Goal: Book appointment/travel/reservation

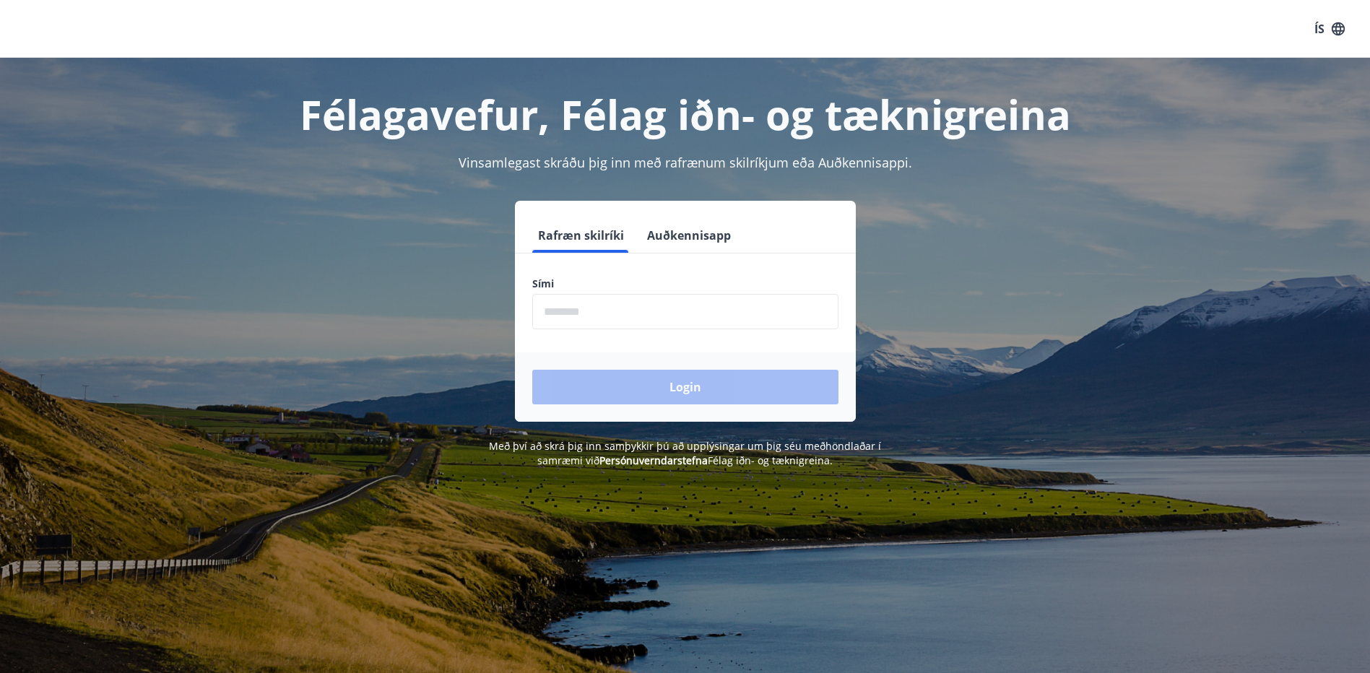
click at [560, 312] on input "phone" at bounding box center [685, 311] width 306 height 35
type input "********"
click at [664, 387] on button "Login" at bounding box center [685, 387] width 306 height 35
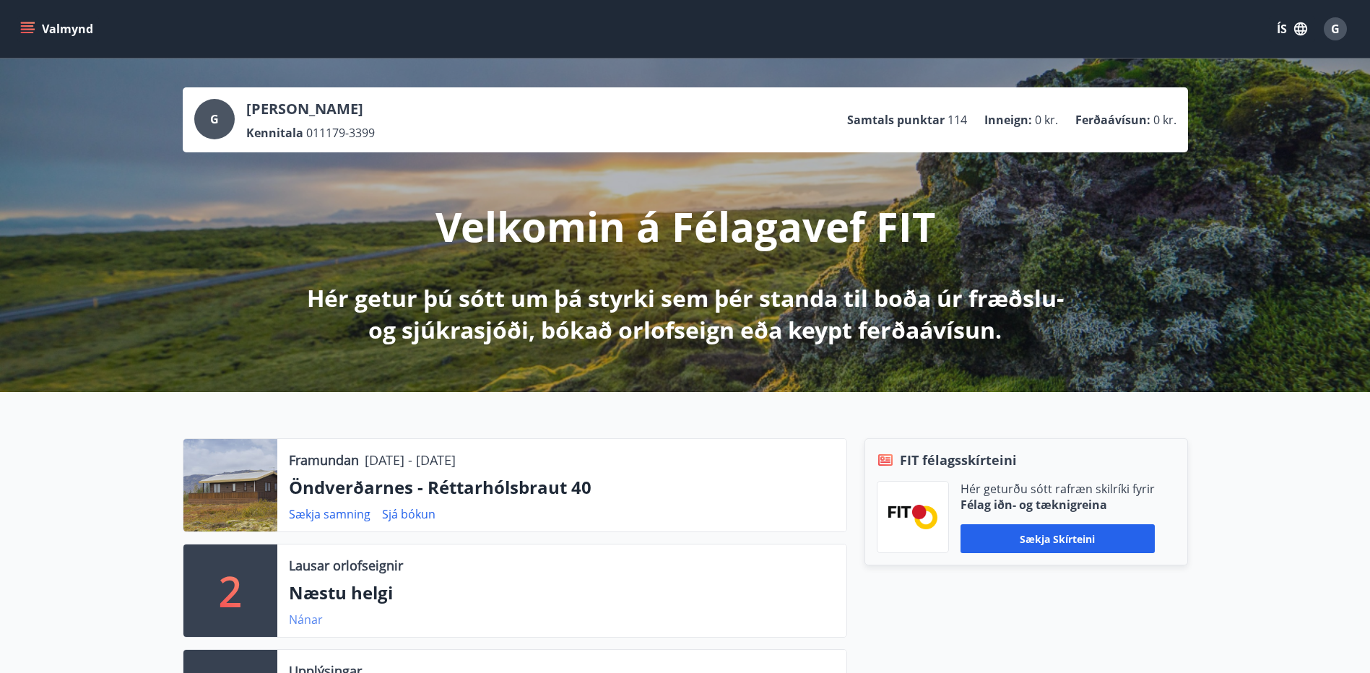
click at [296, 625] on link "Nánar" at bounding box center [306, 620] width 34 height 16
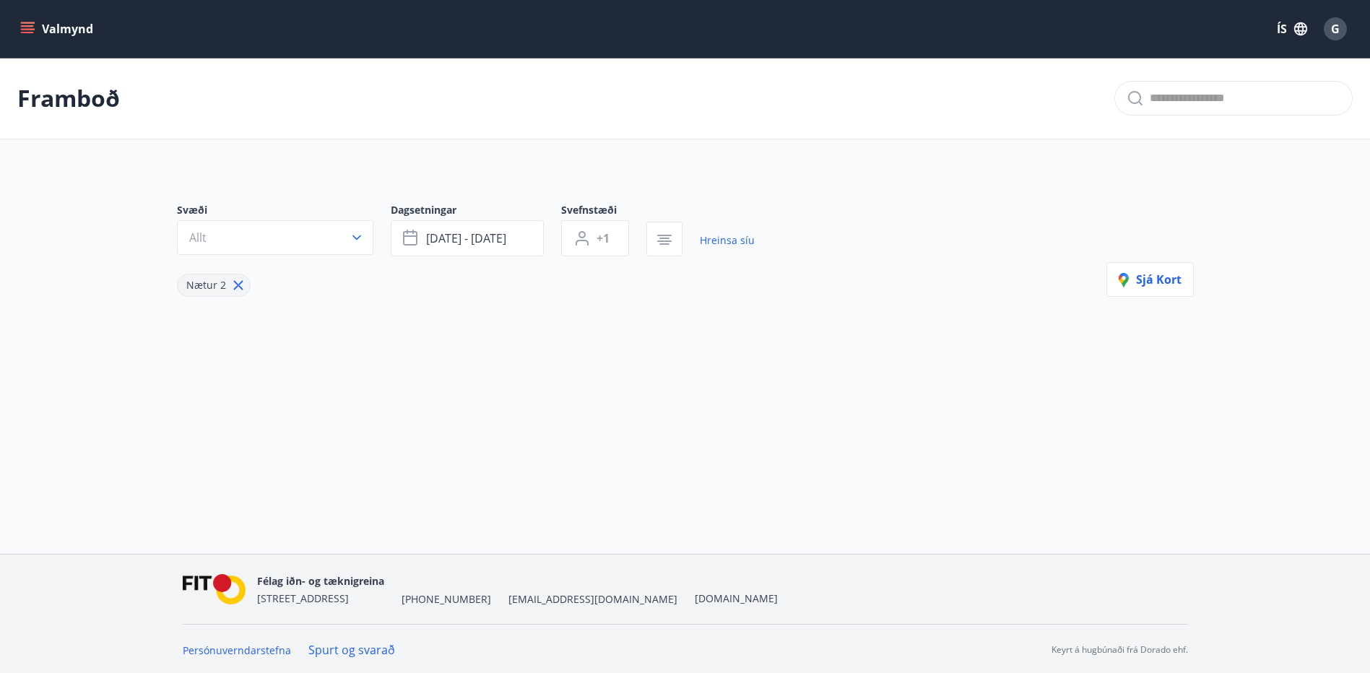
type input "*"
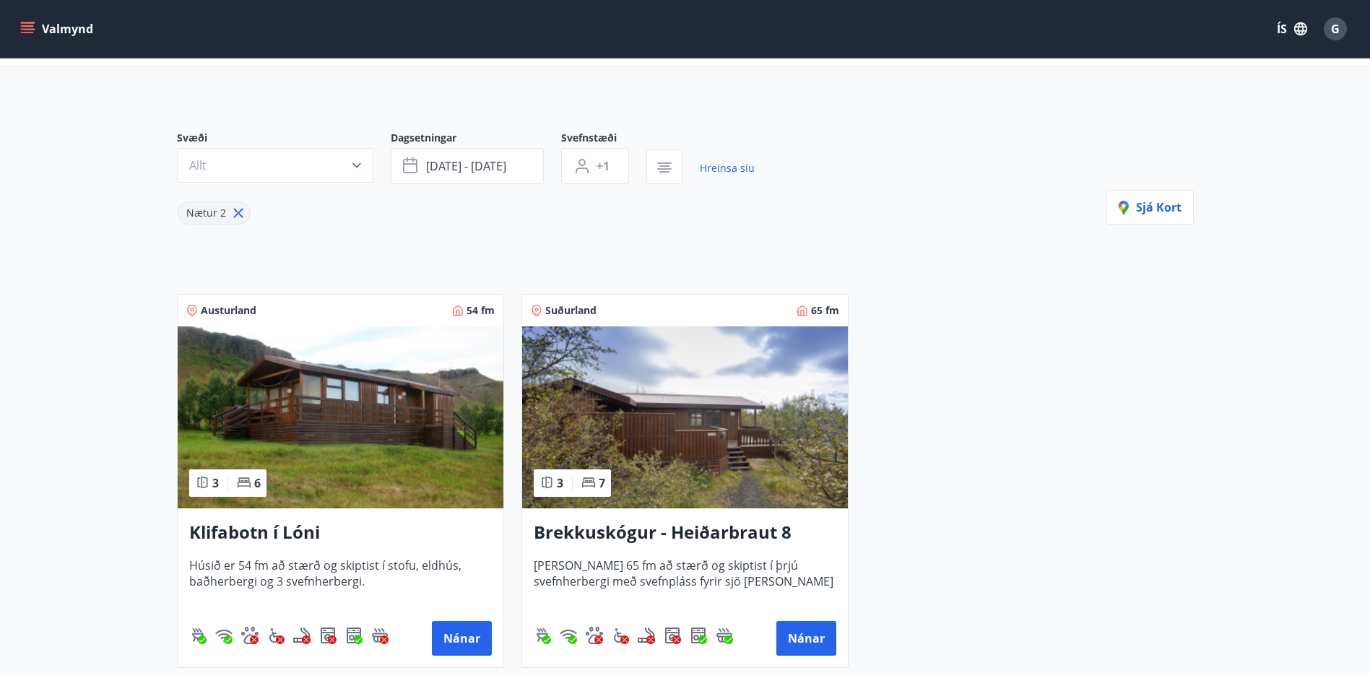
scroll to position [144, 0]
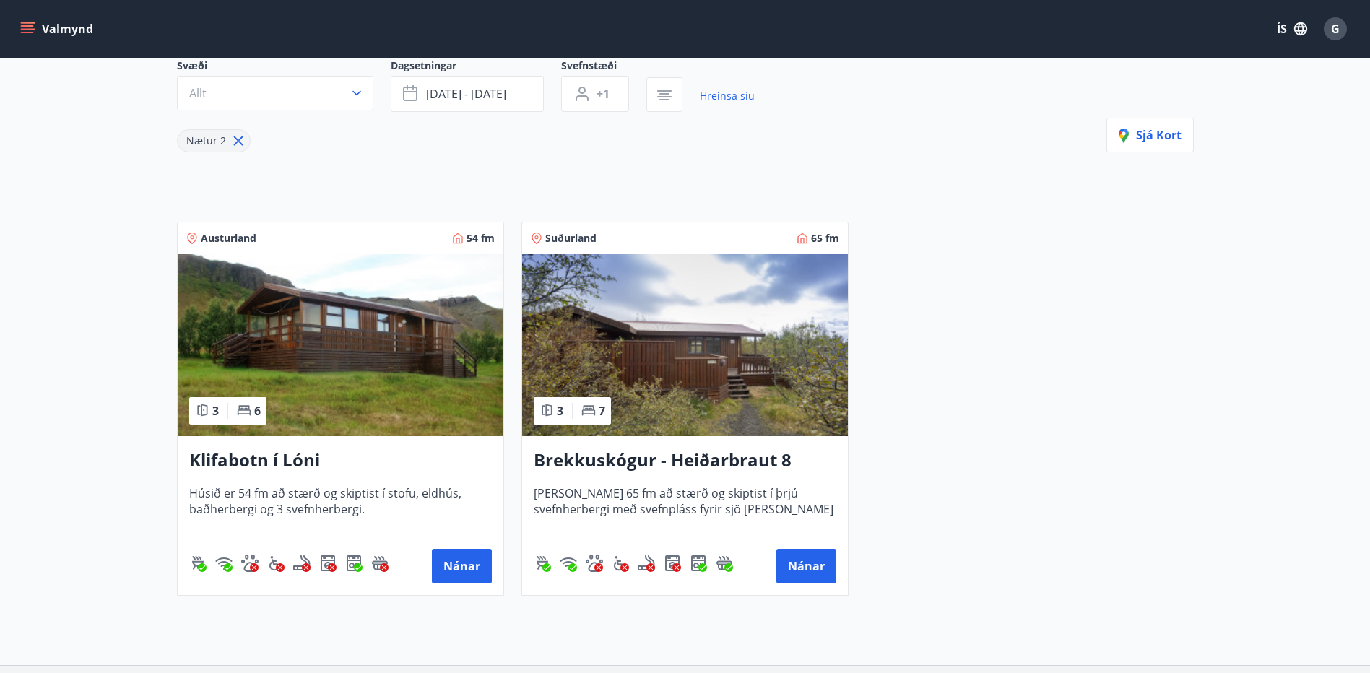
click at [697, 415] on img at bounding box center [685, 345] width 326 height 182
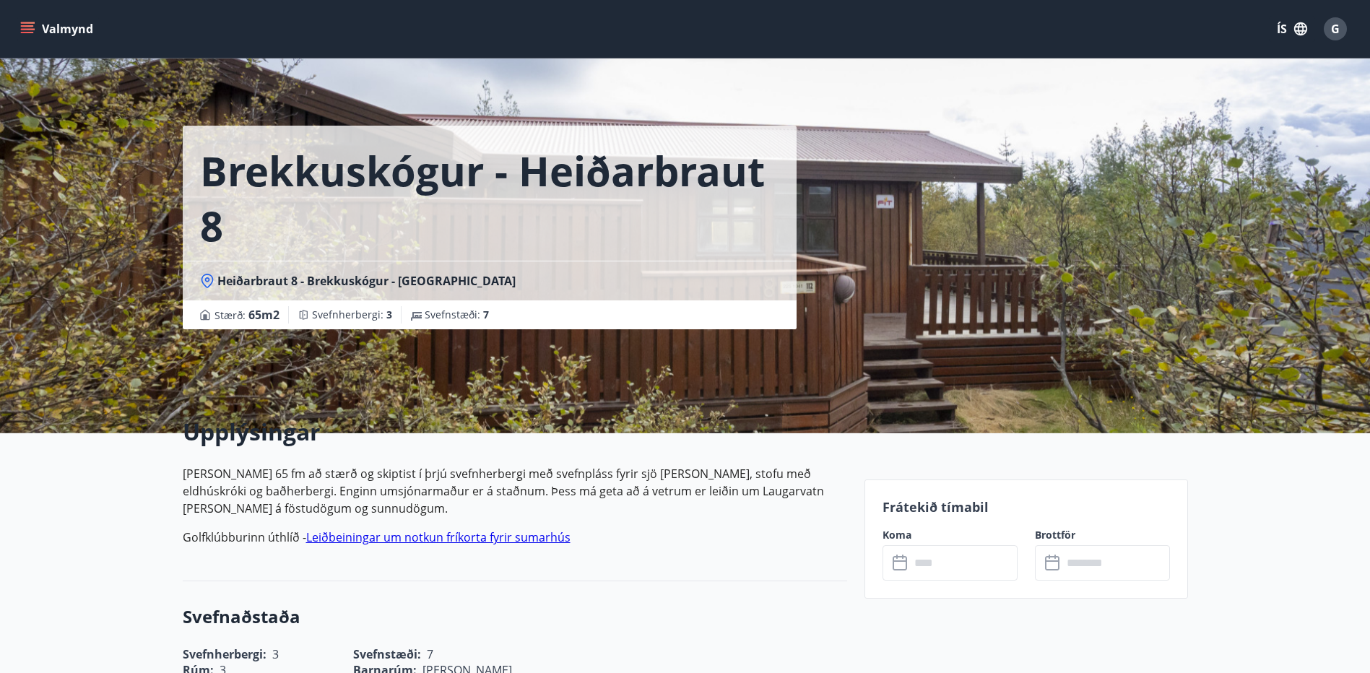
click at [24, 21] on button "Valmynd" at bounding box center [58, 29] width 82 height 26
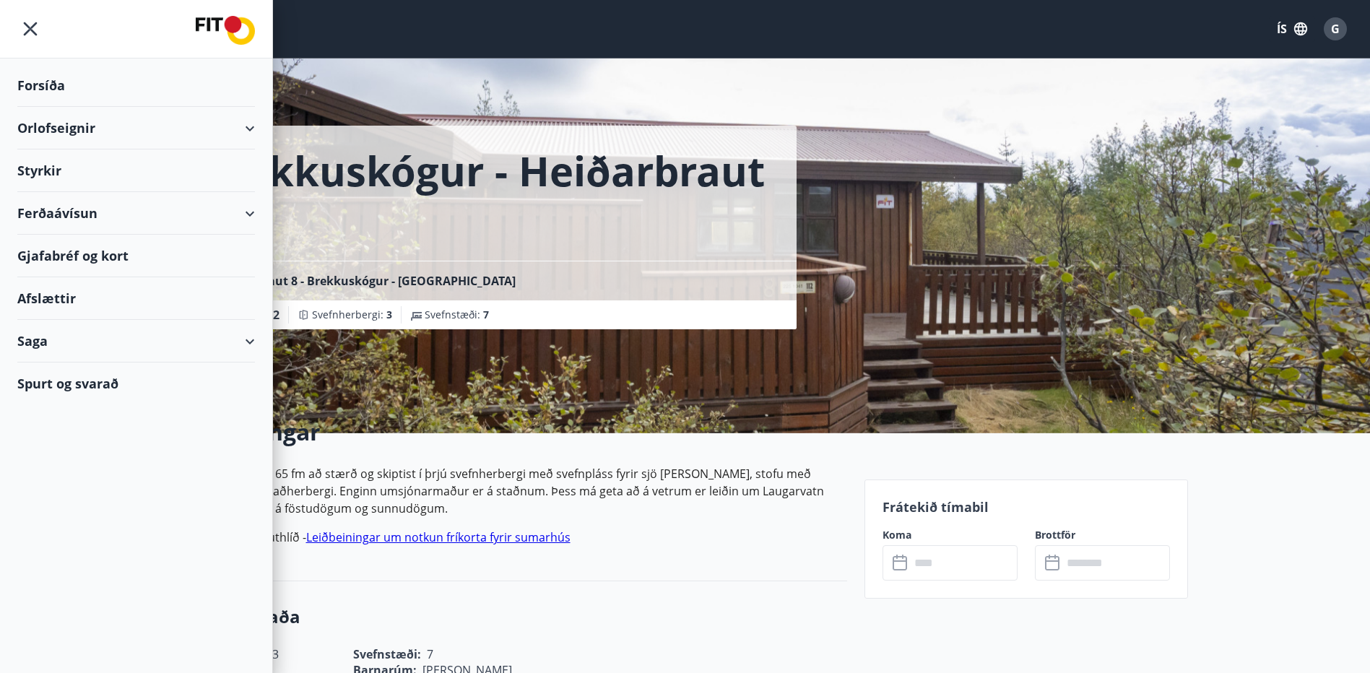
click at [122, 127] on div "Orlofseignir" at bounding box center [136, 128] width 238 height 43
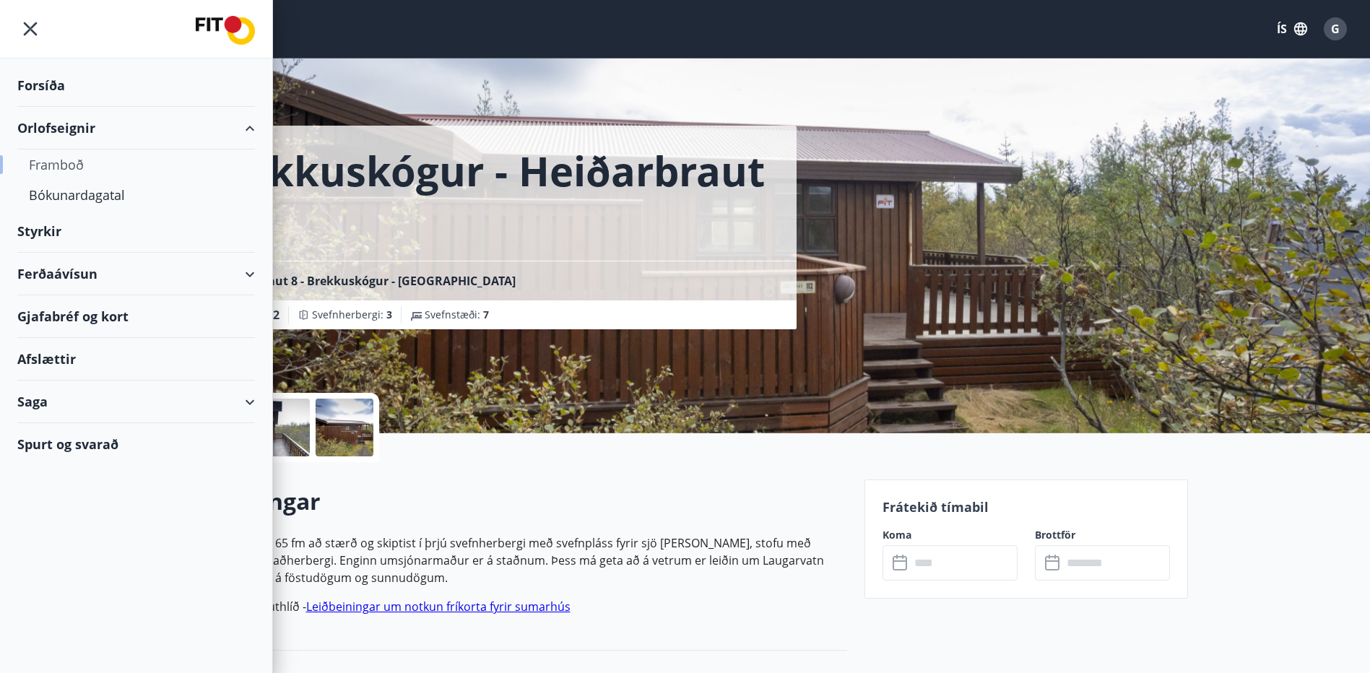
click at [63, 167] on div "Framboð" at bounding box center [136, 164] width 214 height 30
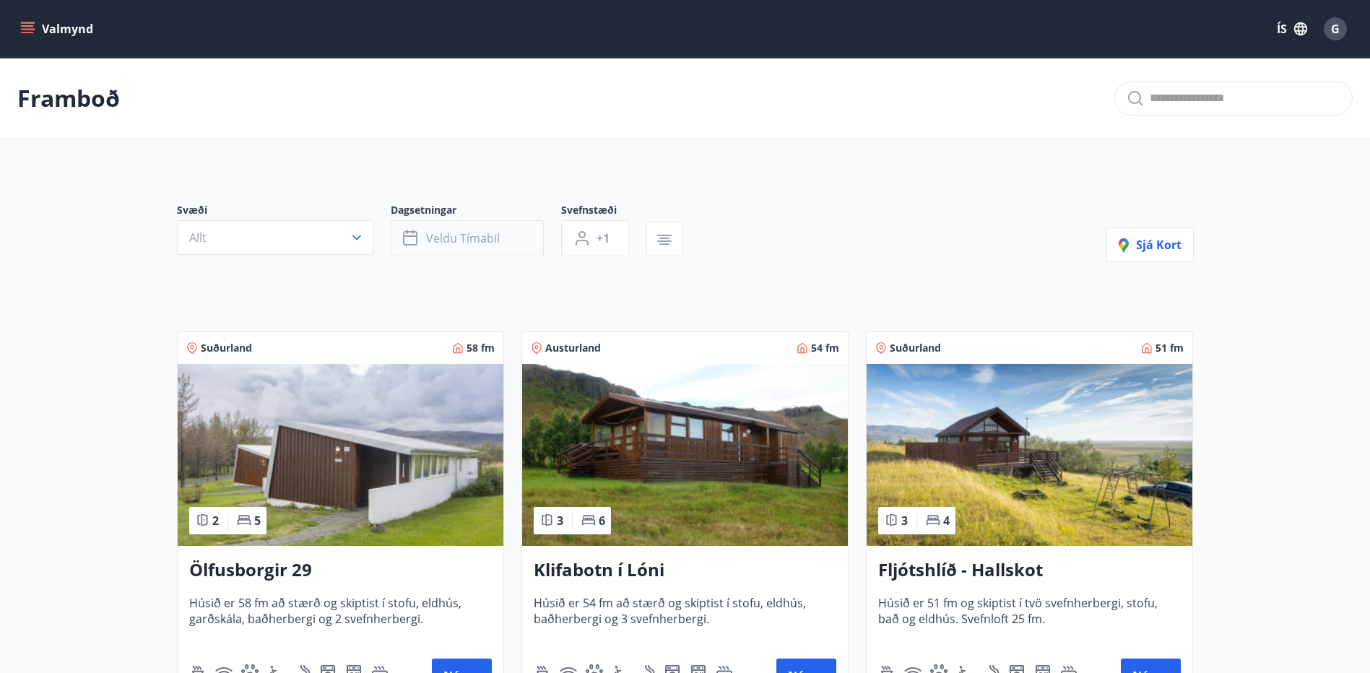
click at [443, 241] on span "Veldu tímabil" at bounding box center [463, 238] width 74 height 16
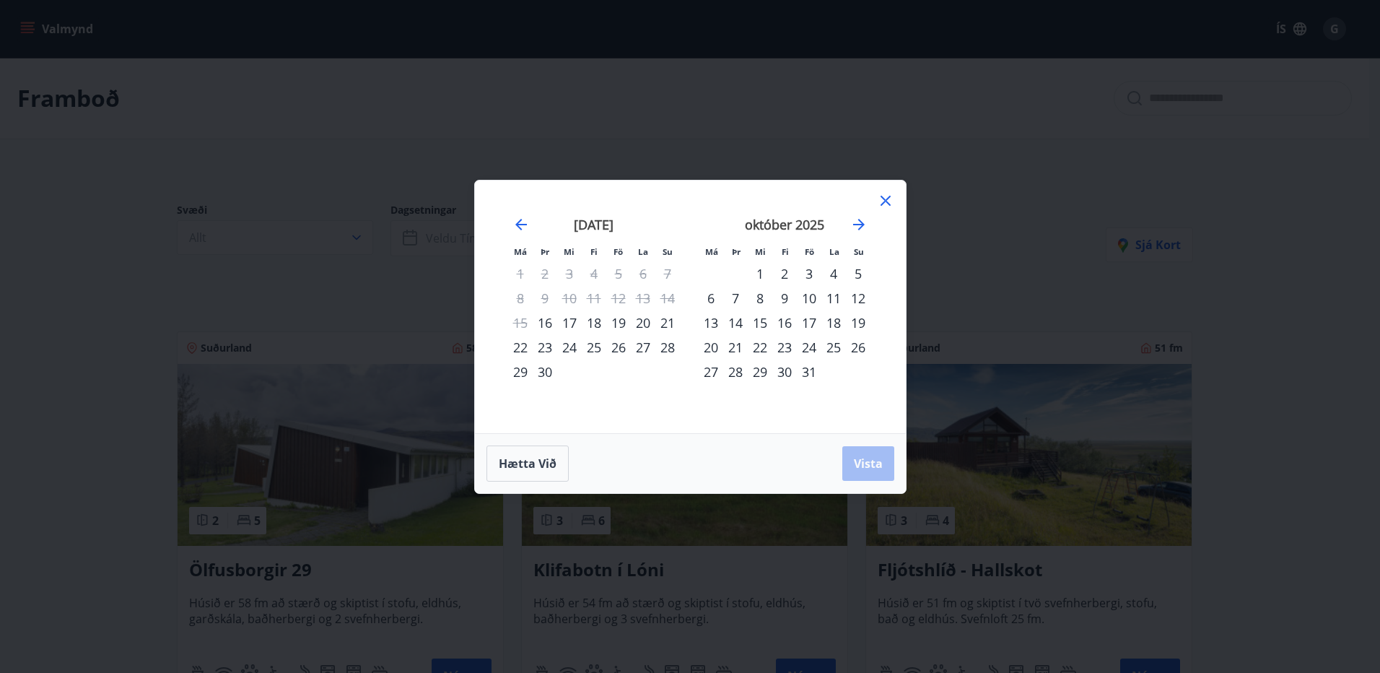
click at [622, 322] on div "19" at bounding box center [618, 322] width 25 height 25
click at [662, 322] on div "21" at bounding box center [668, 322] width 25 height 25
click at [861, 456] on span "Vista" at bounding box center [868, 464] width 29 height 16
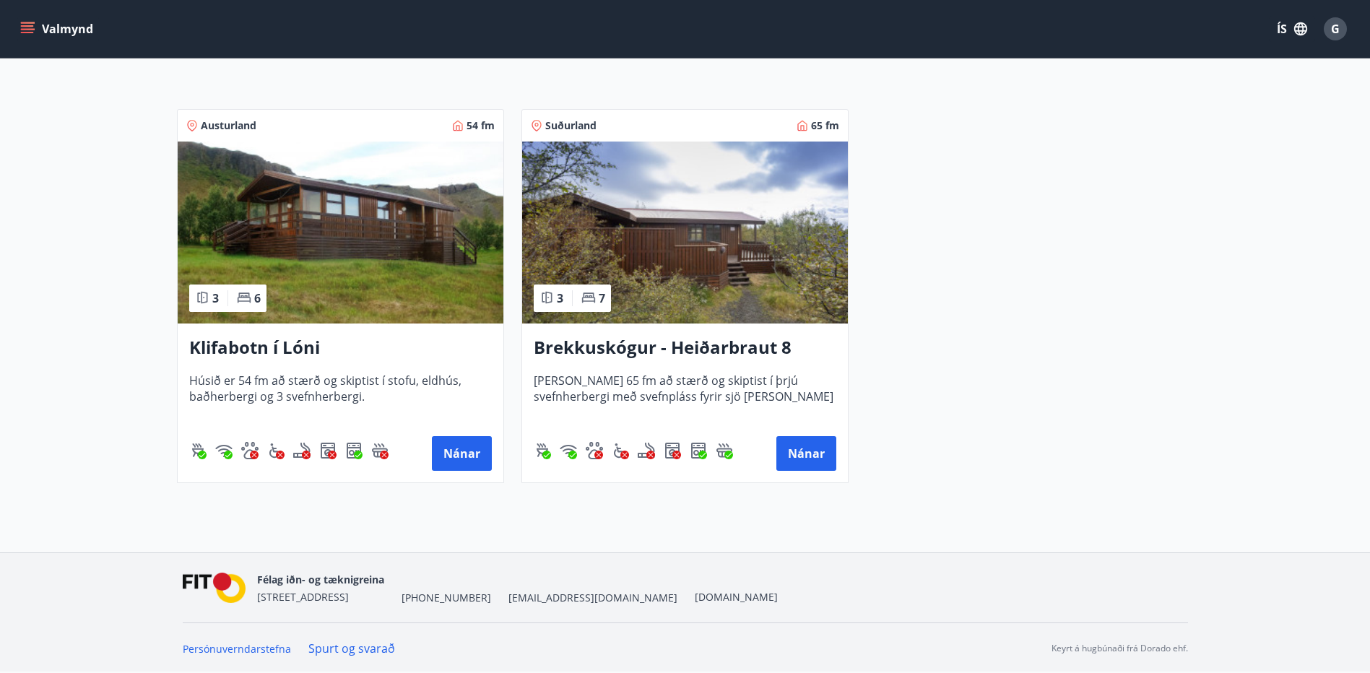
scroll to position [223, 0]
click at [820, 457] on button "Nánar" at bounding box center [806, 452] width 60 height 35
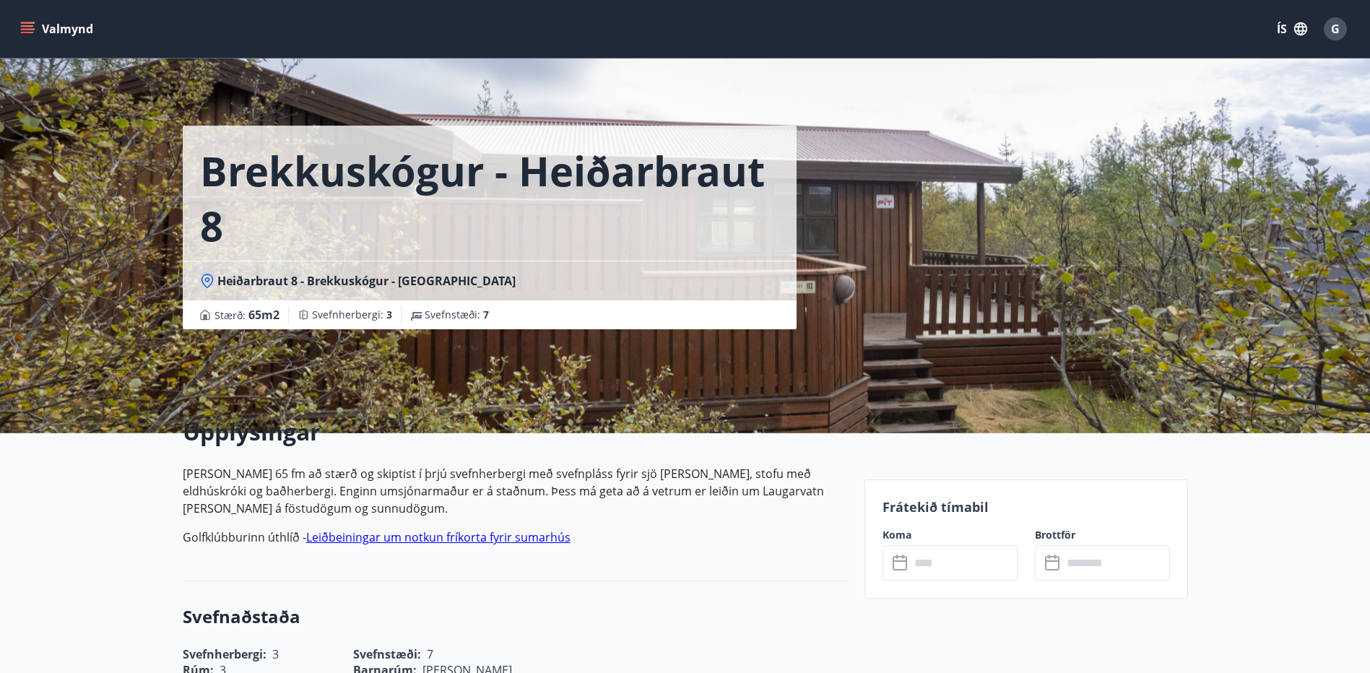
click at [32, 25] on icon "menu" at bounding box center [27, 29] width 14 height 14
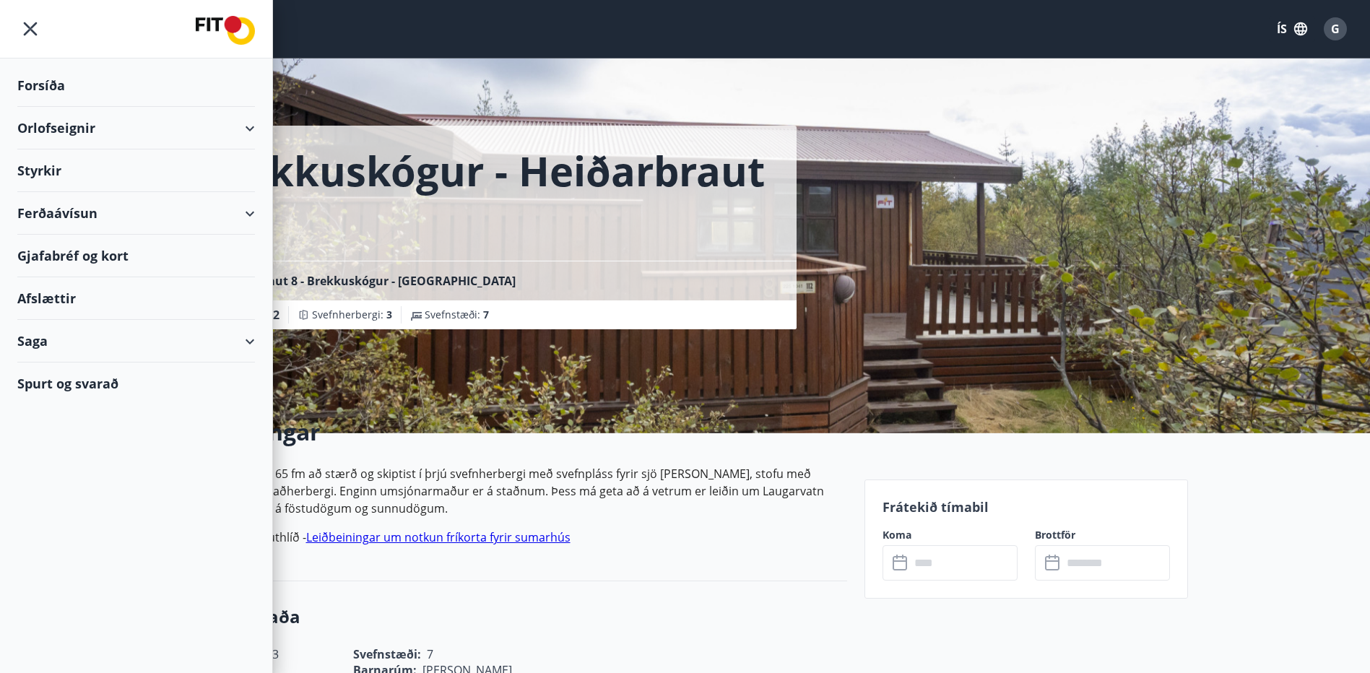
click at [62, 344] on div "Saga" at bounding box center [136, 341] width 238 height 43
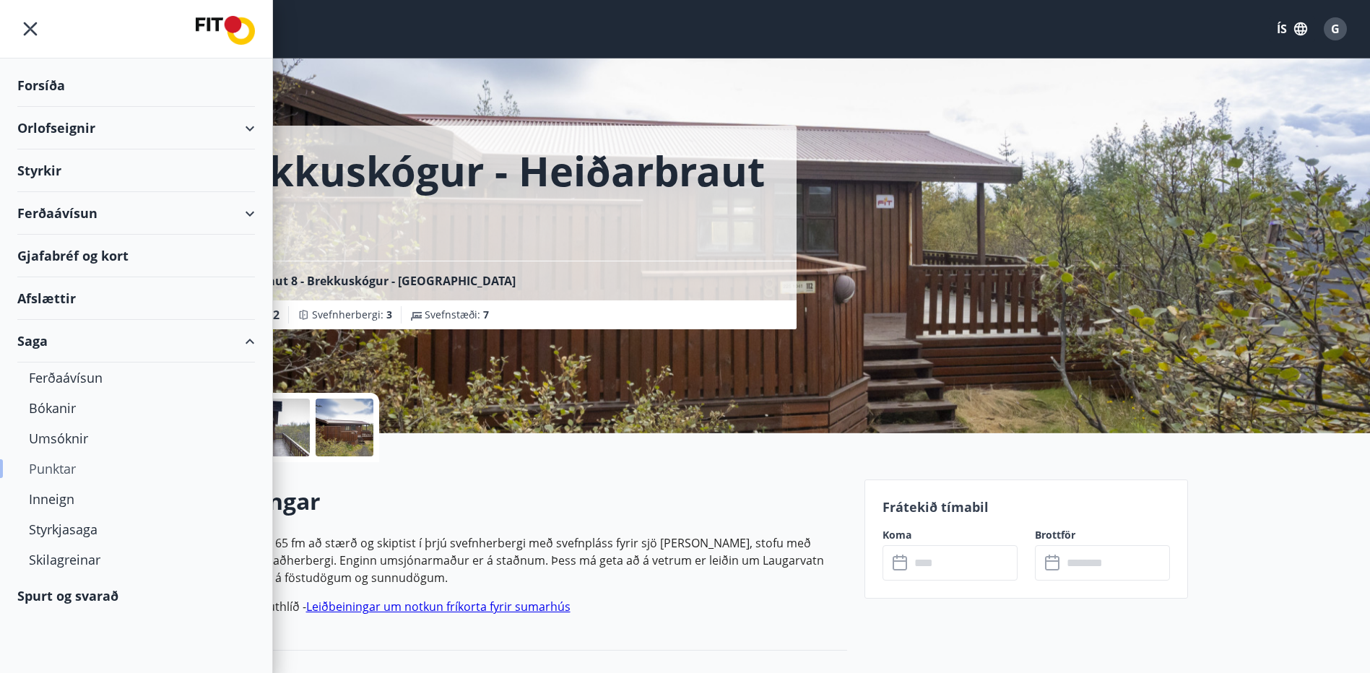
click at [58, 469] on div "Punktar" at bounding box center [136, 468] width 214 height 30
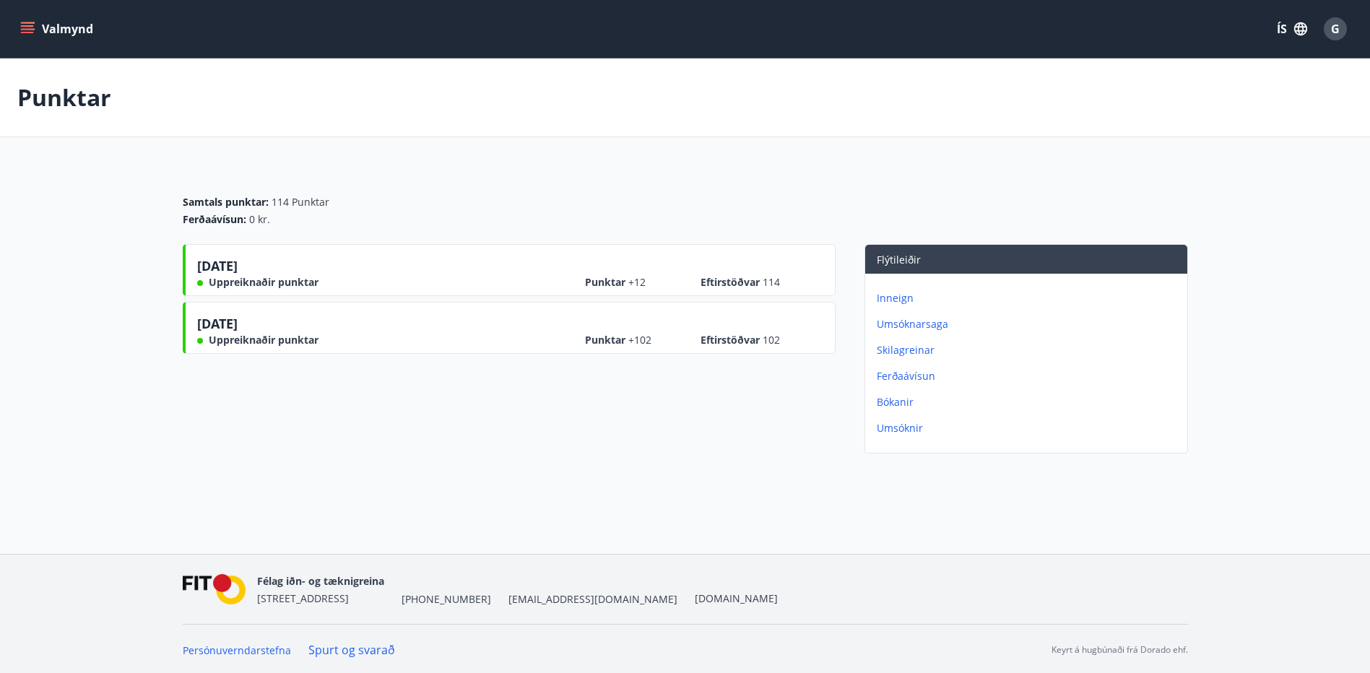
click at [897, 292] on p "Inneign" at bounding box center [1029, 298] width 305 height 14
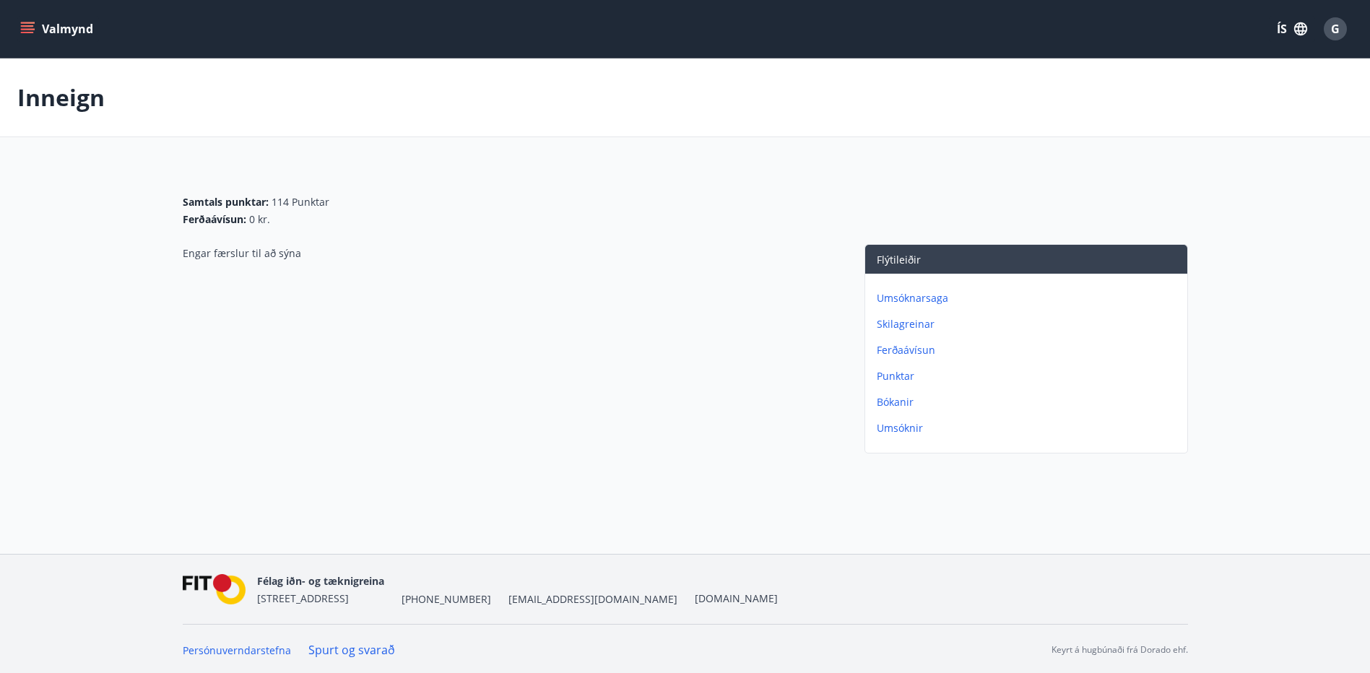
click at [906, 351] on p "Ferðaávísun" at bounding box center [1029, 350] width 305 height 14
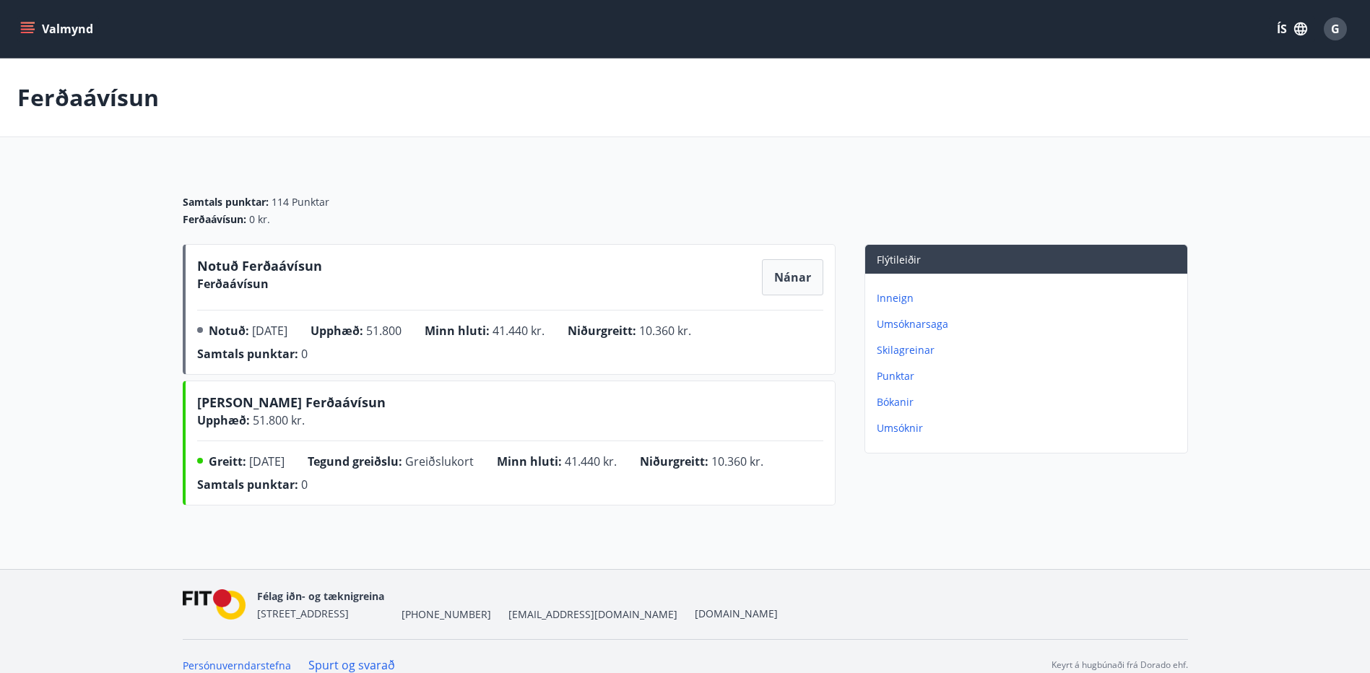
click at [918, 329] on p "Umsóknarsaga" at bounding box center [1029, 324] width 305 height 14
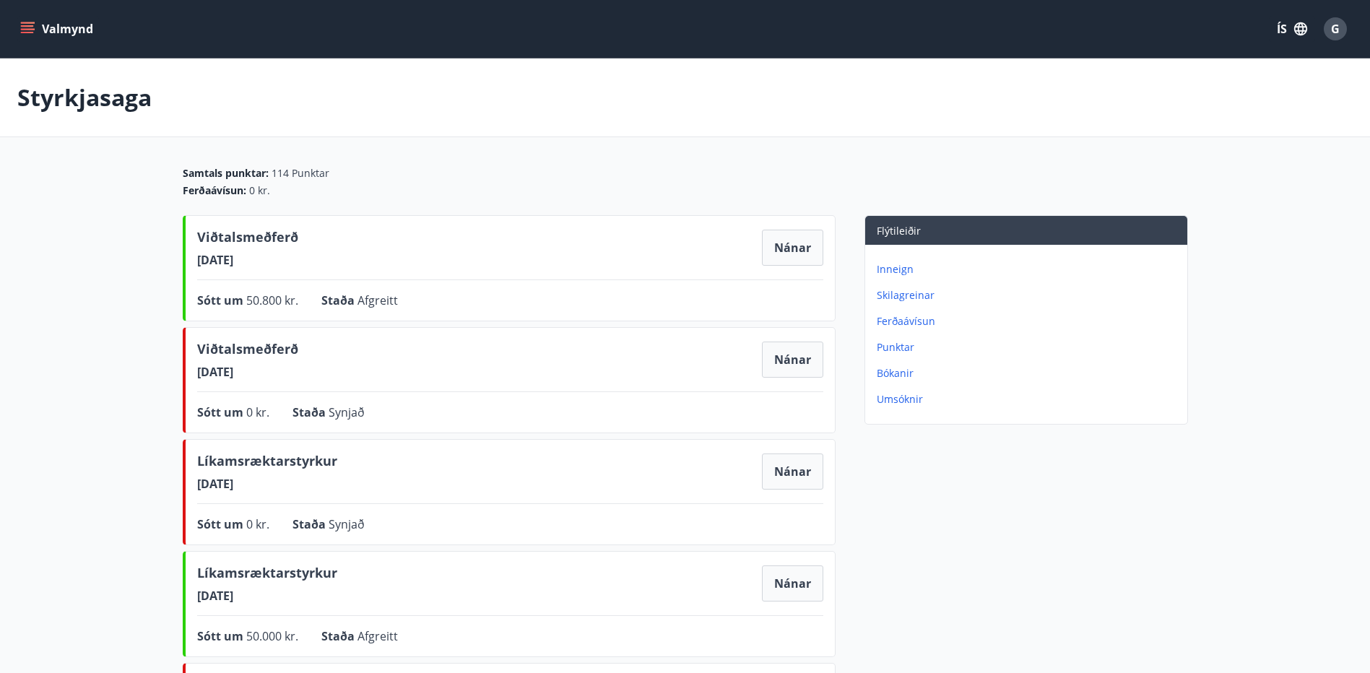
click at [896, 402] on p "Umsóknir" at bounding box center [1029, 399] width 305 height 14
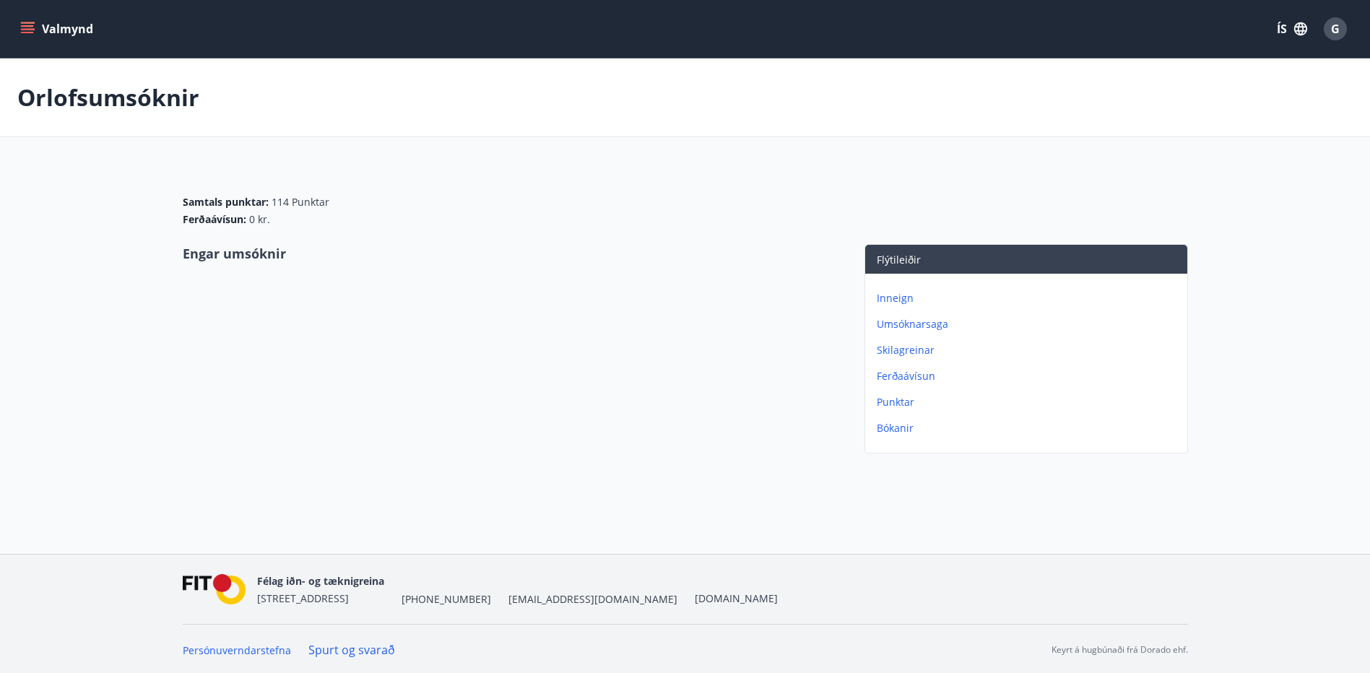
click at [56, 33] on button "Valmynd" at bounding box center [58, 29] width 82 height 26
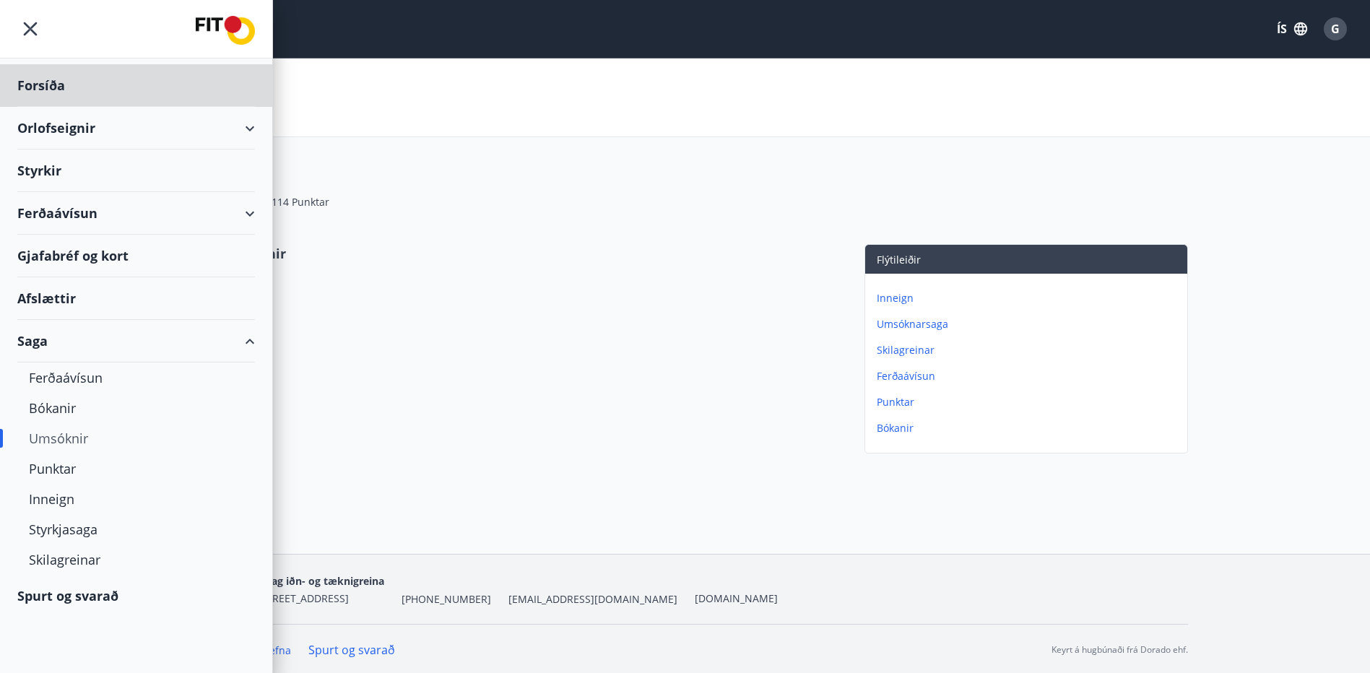
click at [35, 166] on div "Styrkir" at bounding box center [136, 170] width 238 height 43
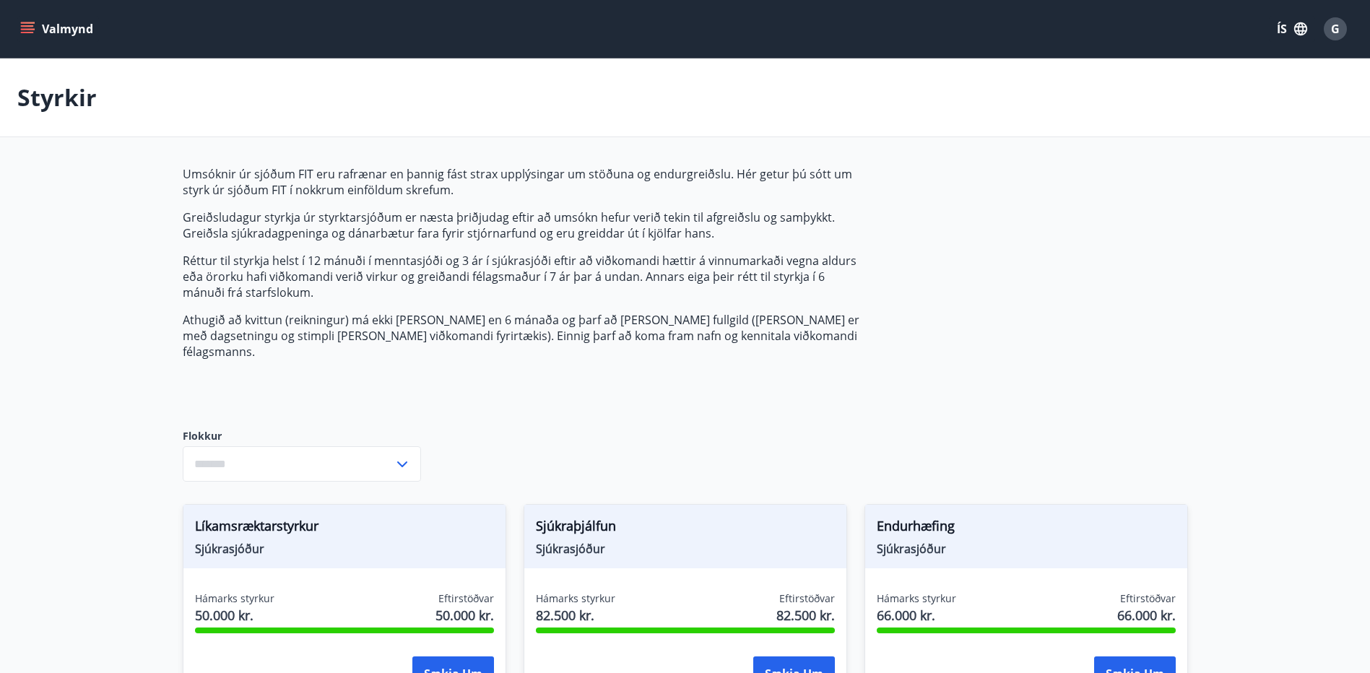
type input "***"
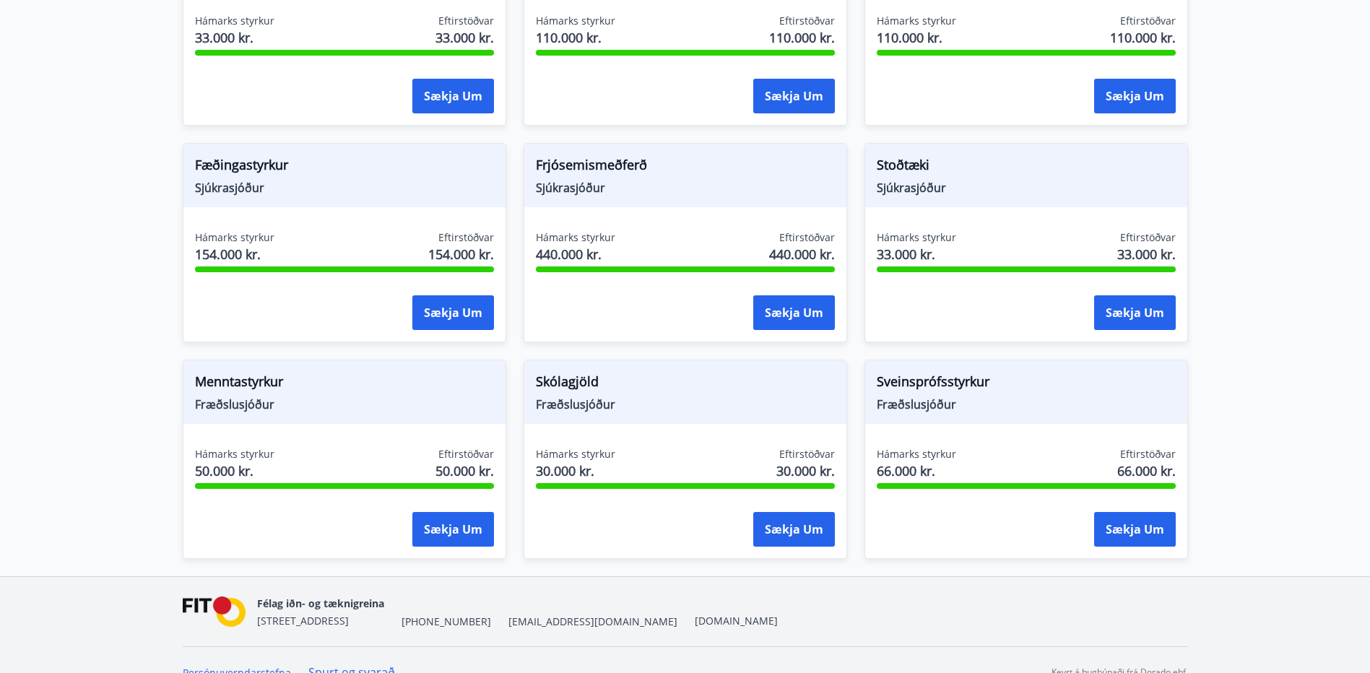
scroll to position [1019, 0]
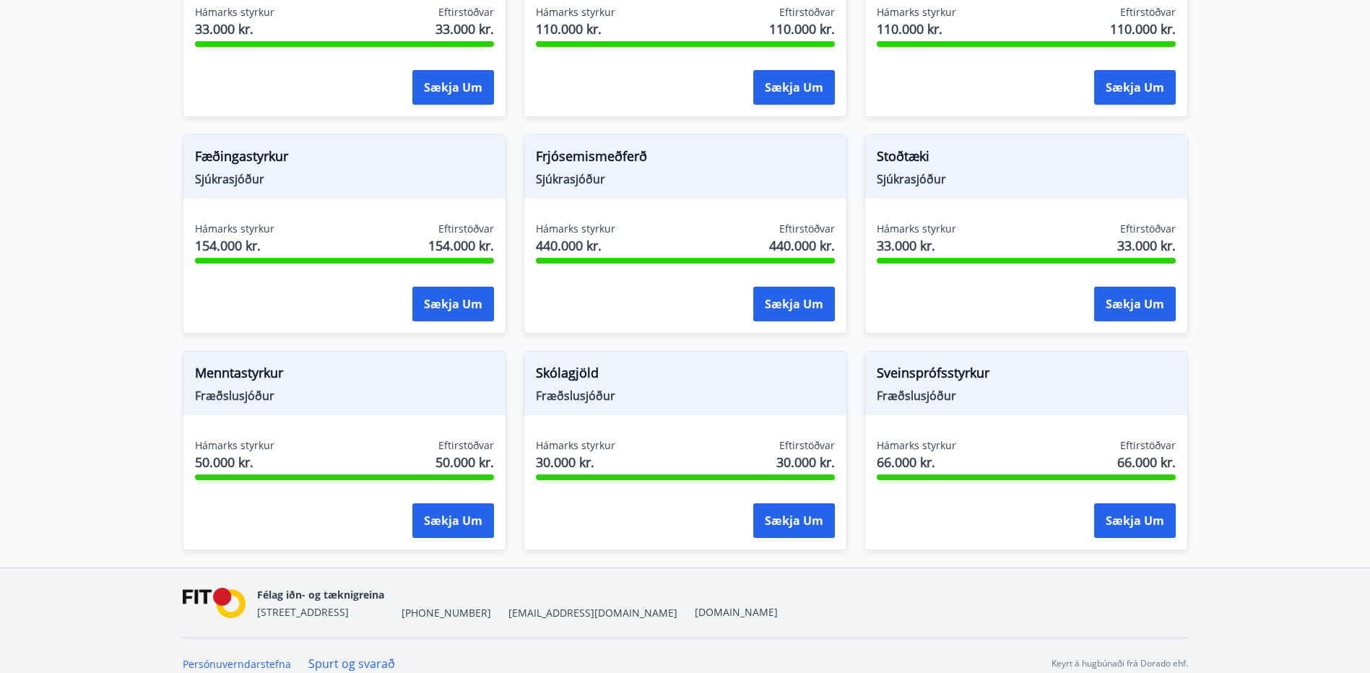
drag, startPoint x: 123, startPoint y: 438, endPoint x: 102, endPoint y: 238, distance: 201.8
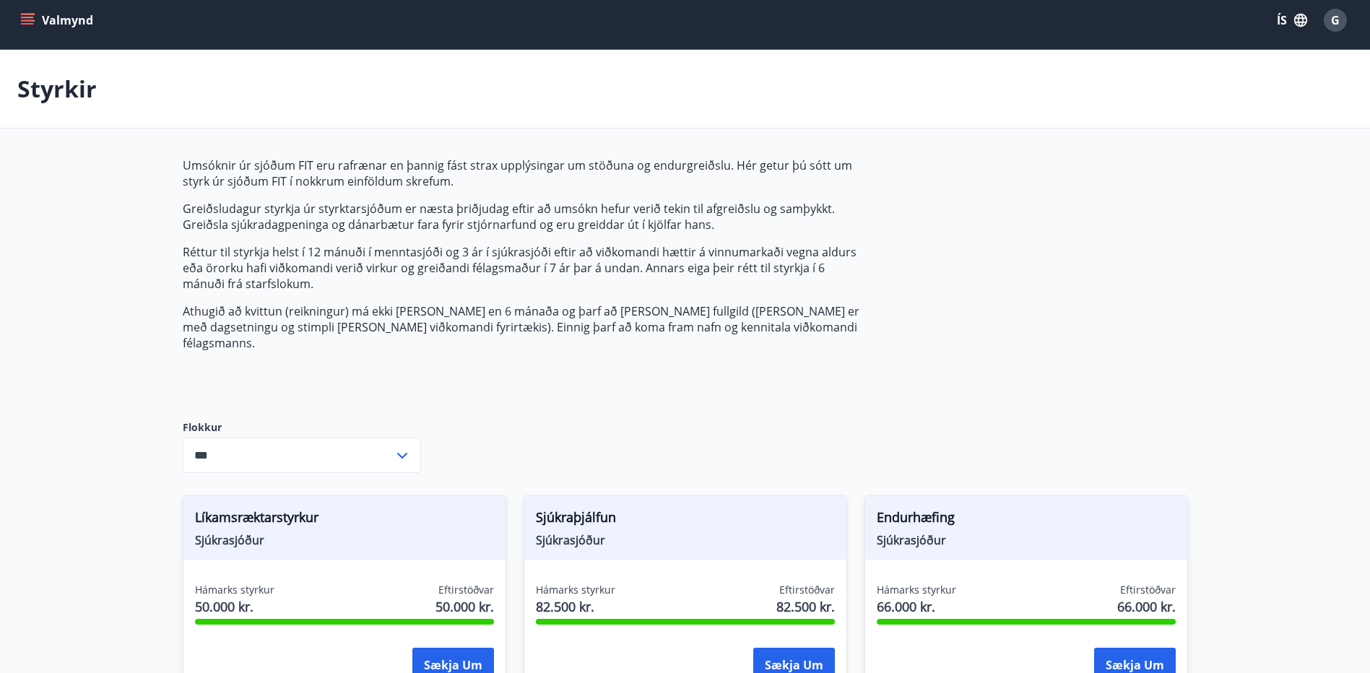
scroll to position [0, 0]
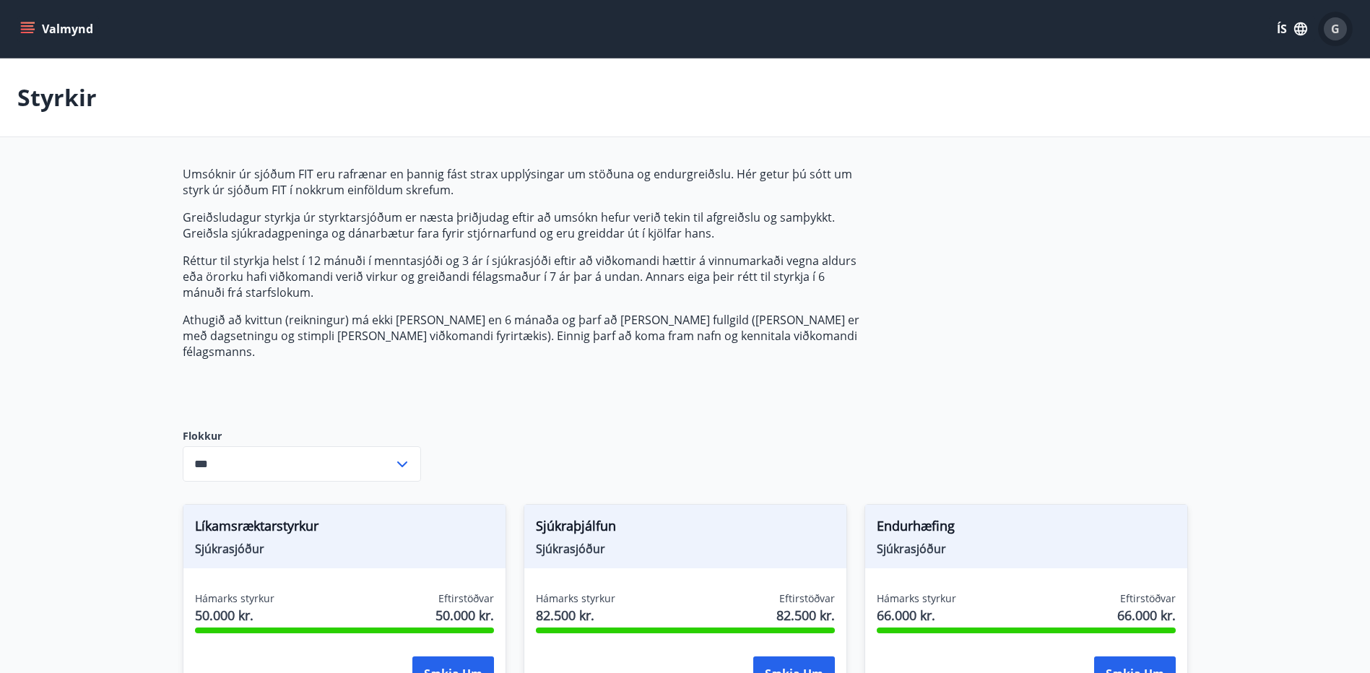
click at [1332, 27] on span "G" at bounding box center [1335, 29] width 9 height 16
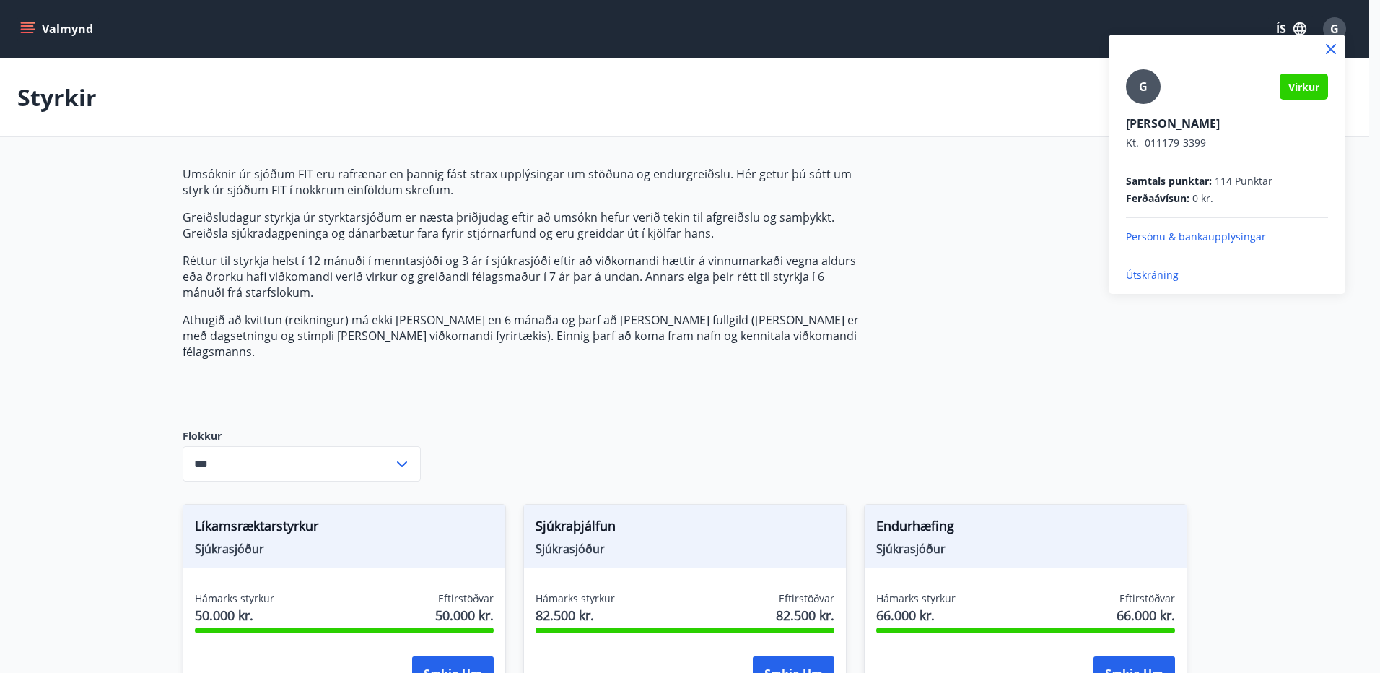
click at [827, 126] on div at bounding box center [690, 336] width 1380 height 673
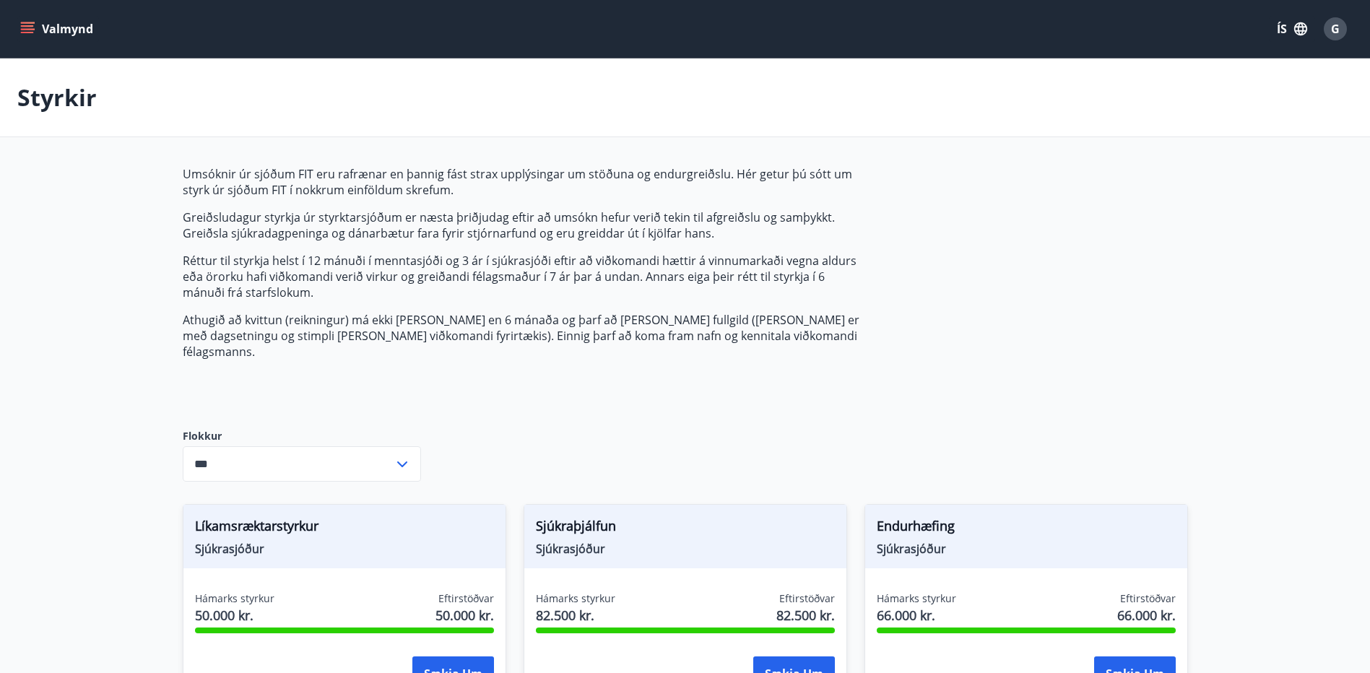
click at [22, 25] on icon "menu" at bounding box center [27, 25] width 13 height 1
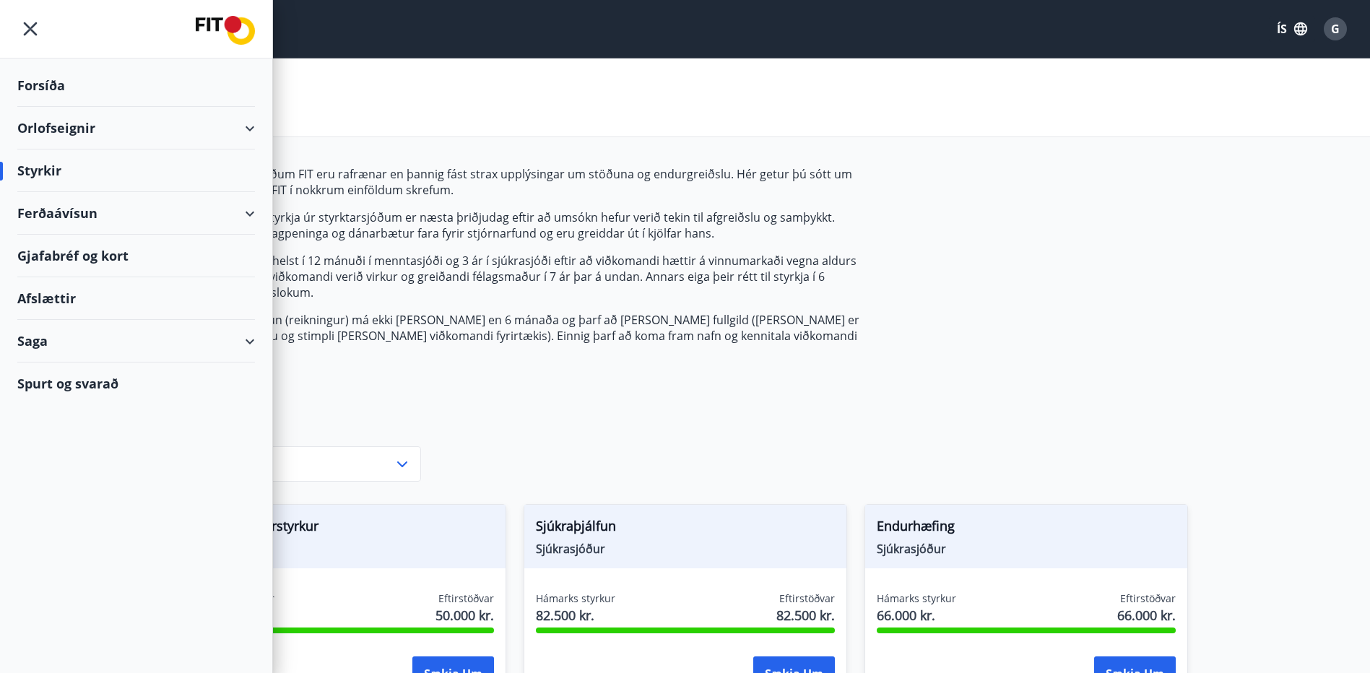
click at [51, 125] on div "Orlofseignir" at bounding box center [136, 128] width 238 height 43
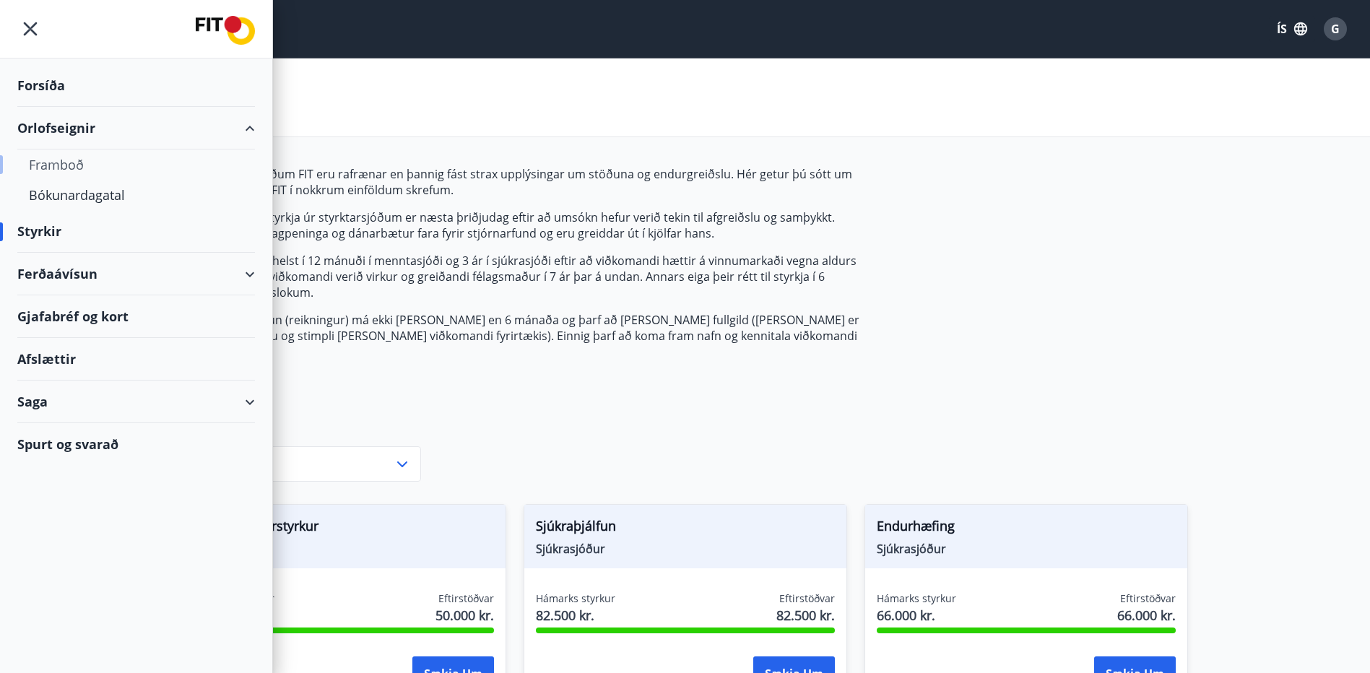
click at [62, 170] on div "Framboð" at bounding box center [136, 164] width 214 height 30
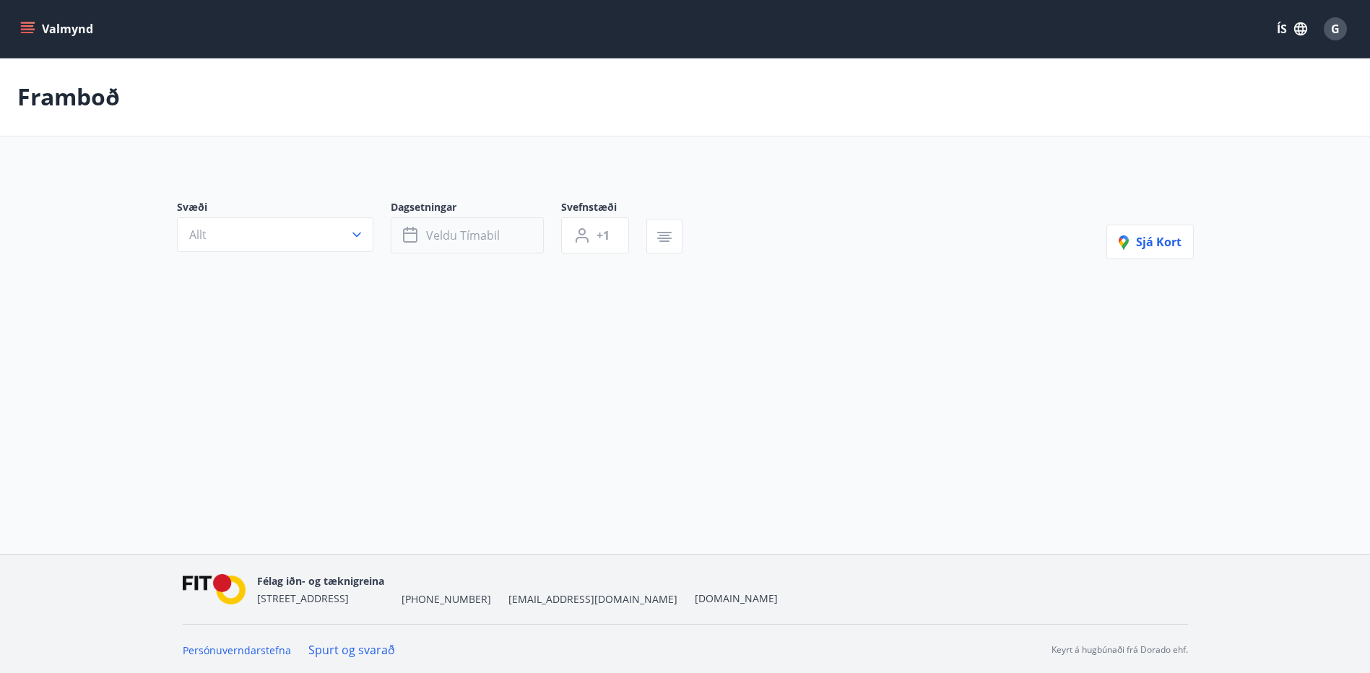
click at [443, 231] on span "Veldu tímabil" at bounding box center [463, 235] width 74 height 16
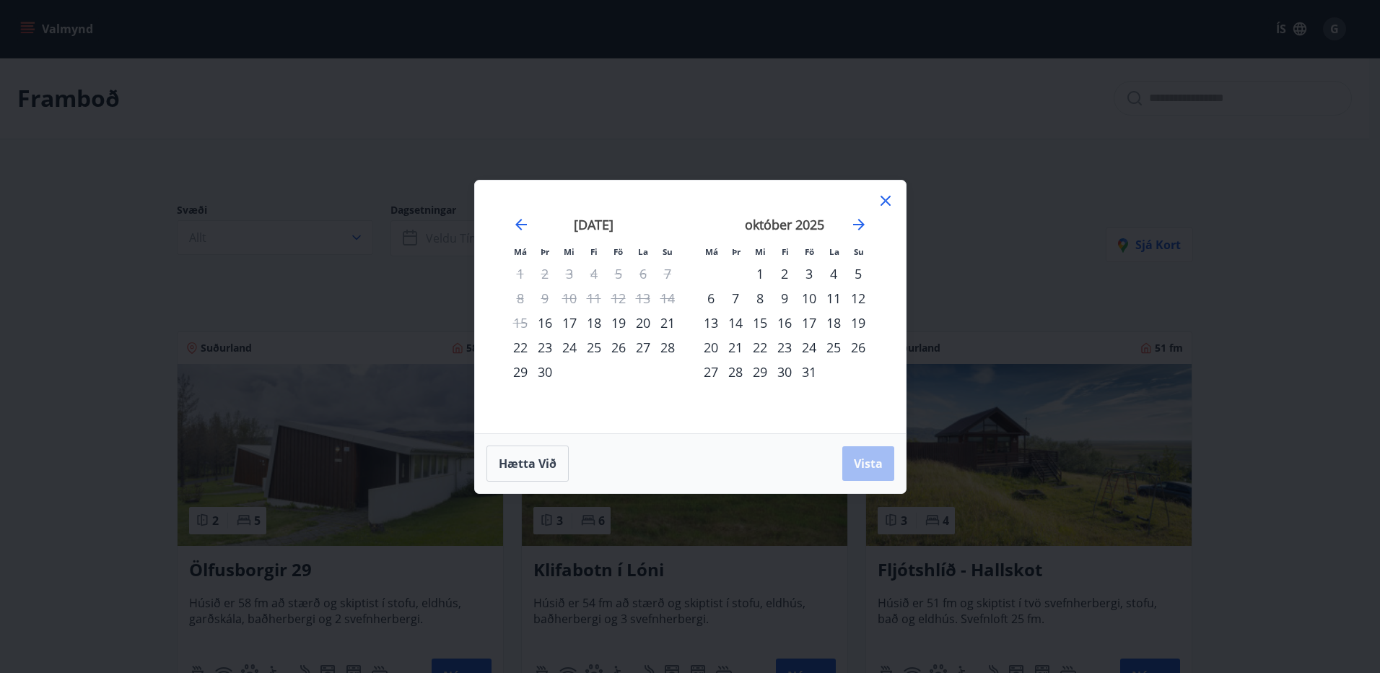
click at [760, 347] on div "22" at bounding box center [760, 347] width 25 height 25
click at [861, 343] on div "26" at bounding box center [858, 347] width 25 height 25
click at [869, 466] on span "Vista" at bounding box center [868, 464] width 29 height 16
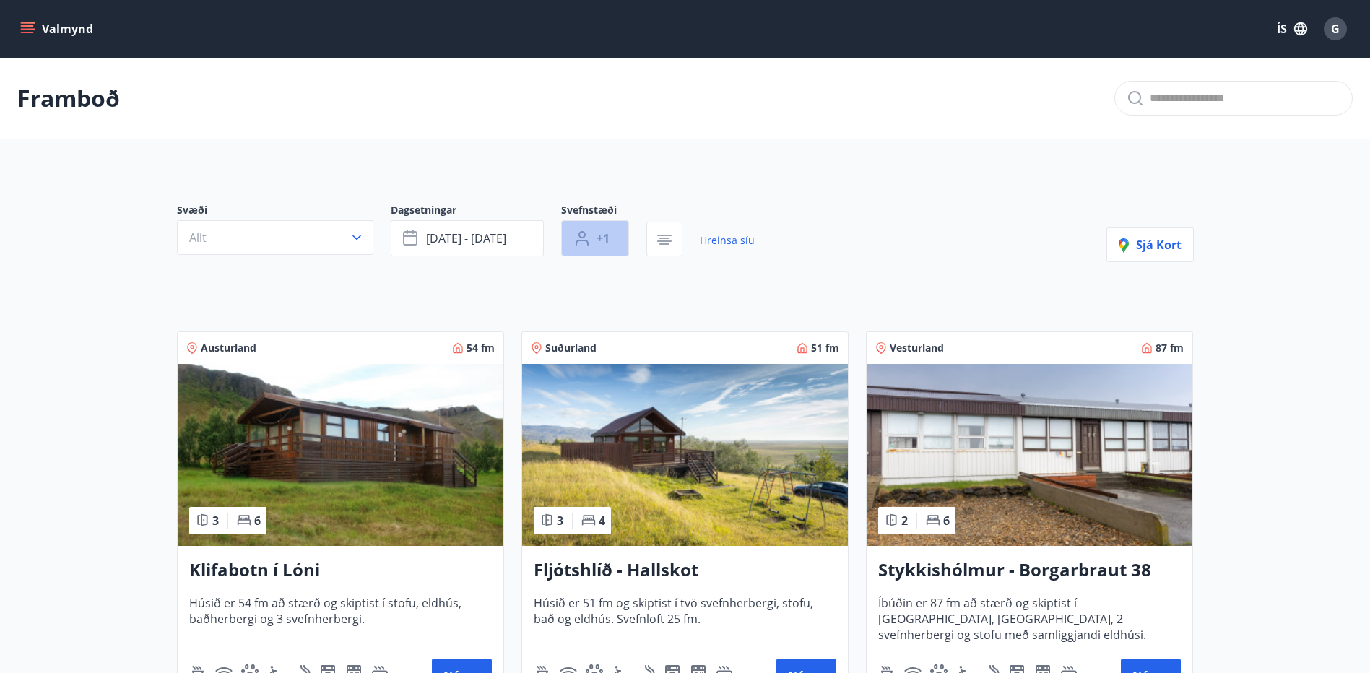
click at [599, 238] on span "+1" at bounding box center [602, 238] width 13 height 16
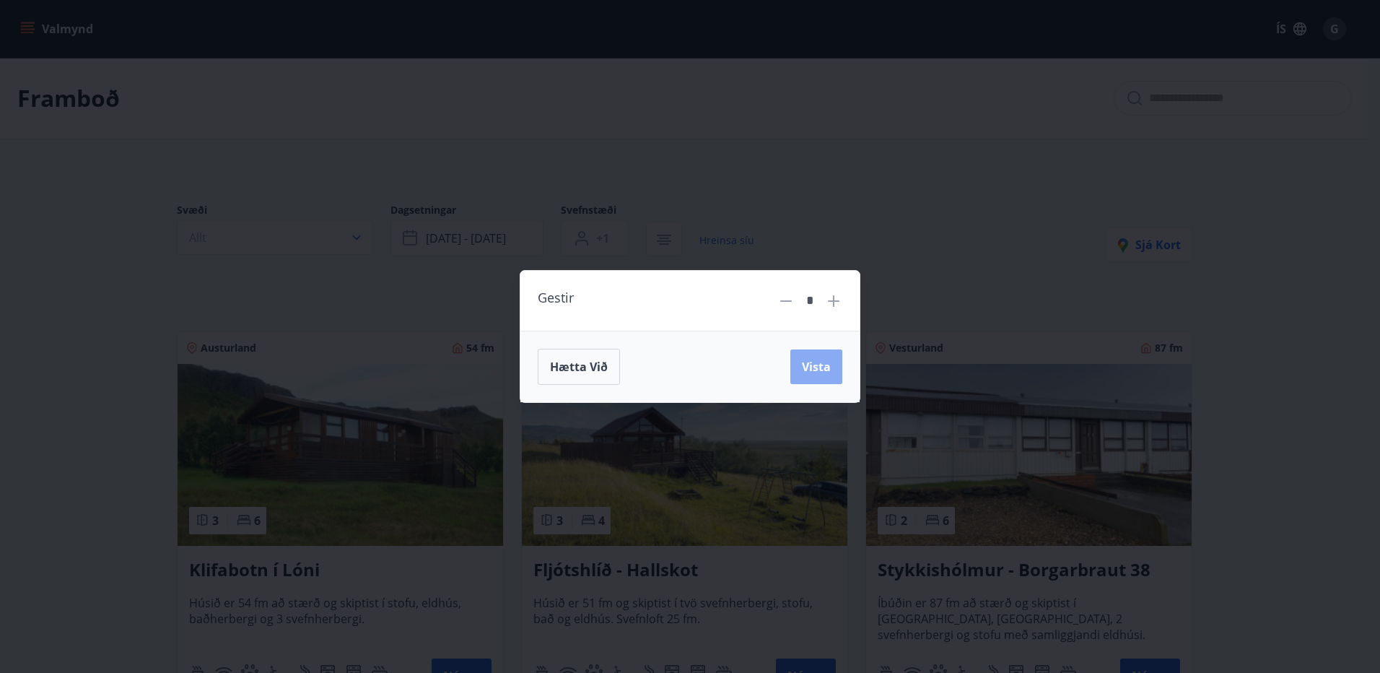
click at [835, 367] on button "Vista" at bounding box center [817, 366] width 52 height 35
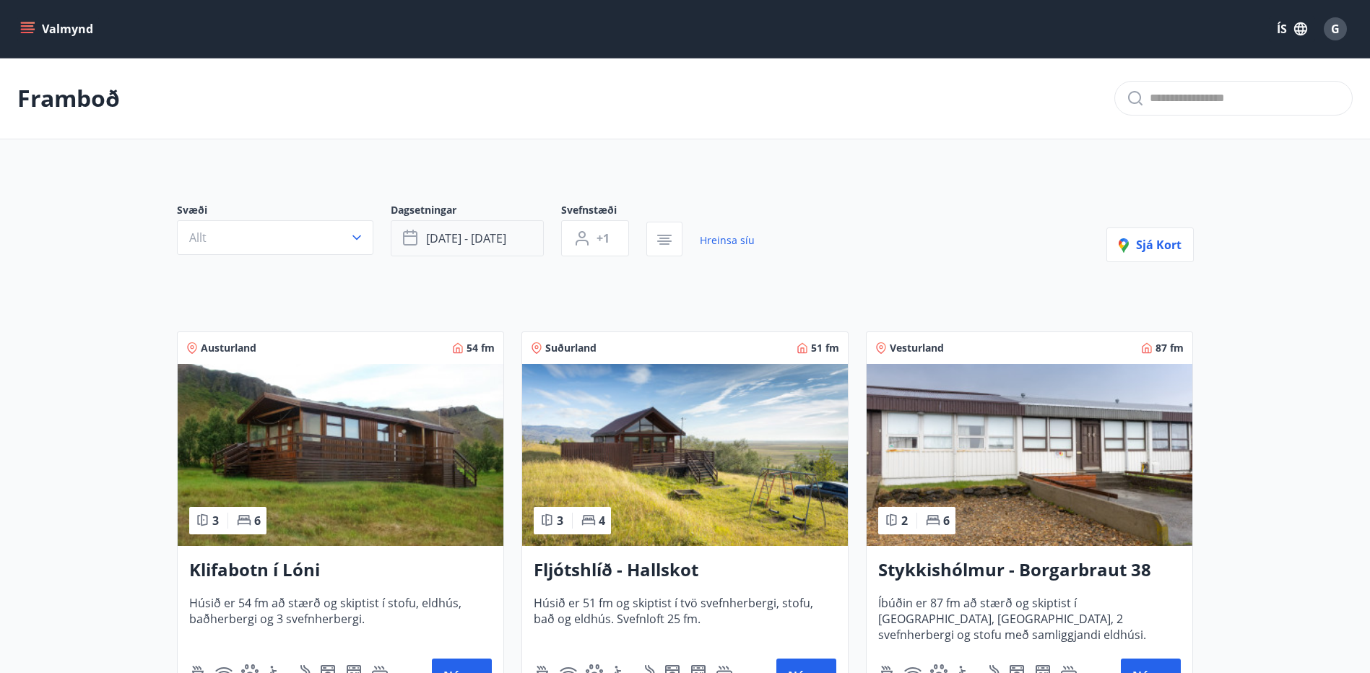
click at [495, 227] on button "okt 22 - okt 26" at bounding box center [467, 238] width 153 height 36
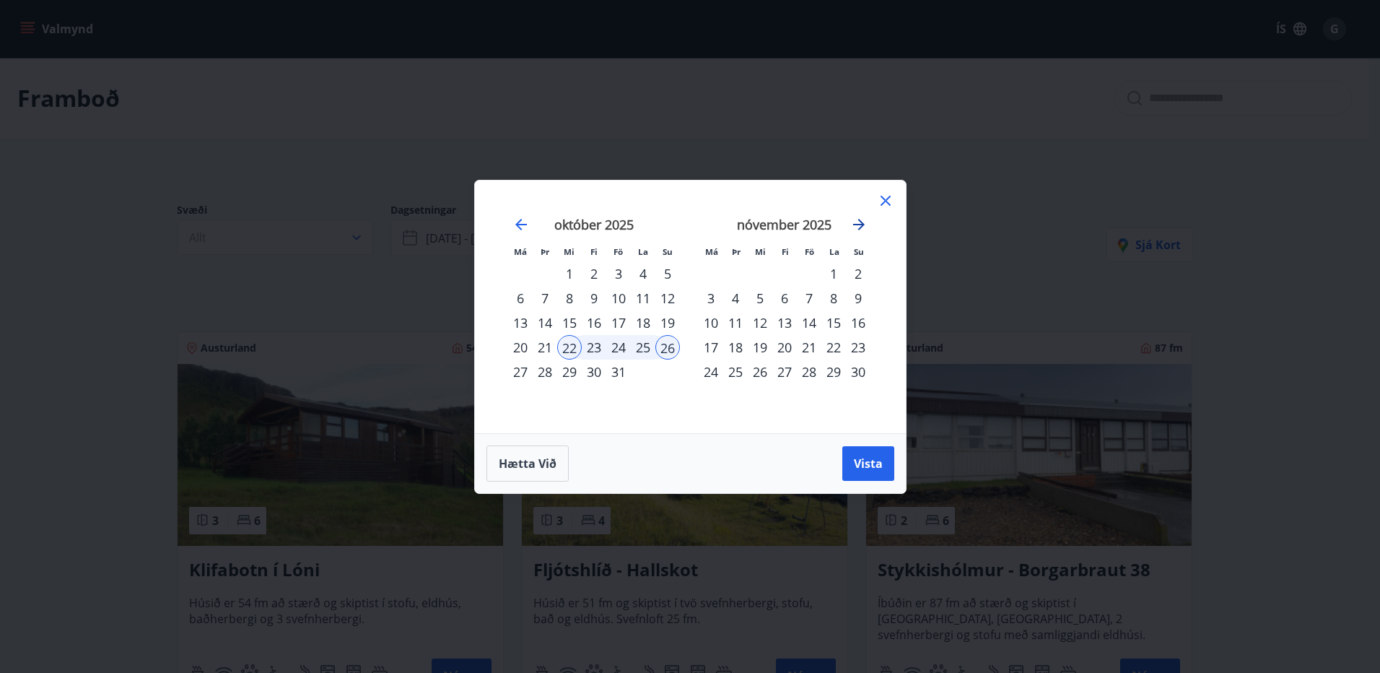
click at [861, 223] on icon "Move forward to switch to the next month." at bounding box center [859, 224] width 17 height 17
click at [590, 347] on div "20" at bounding box center [594, 347] width 25 height 25
click at [660, 346] on div "23" at bounding box center [668, 347] width 25 height 25
click at [871, 464] on span "Vista" at bounding box center [868, 464] width 29 height 16
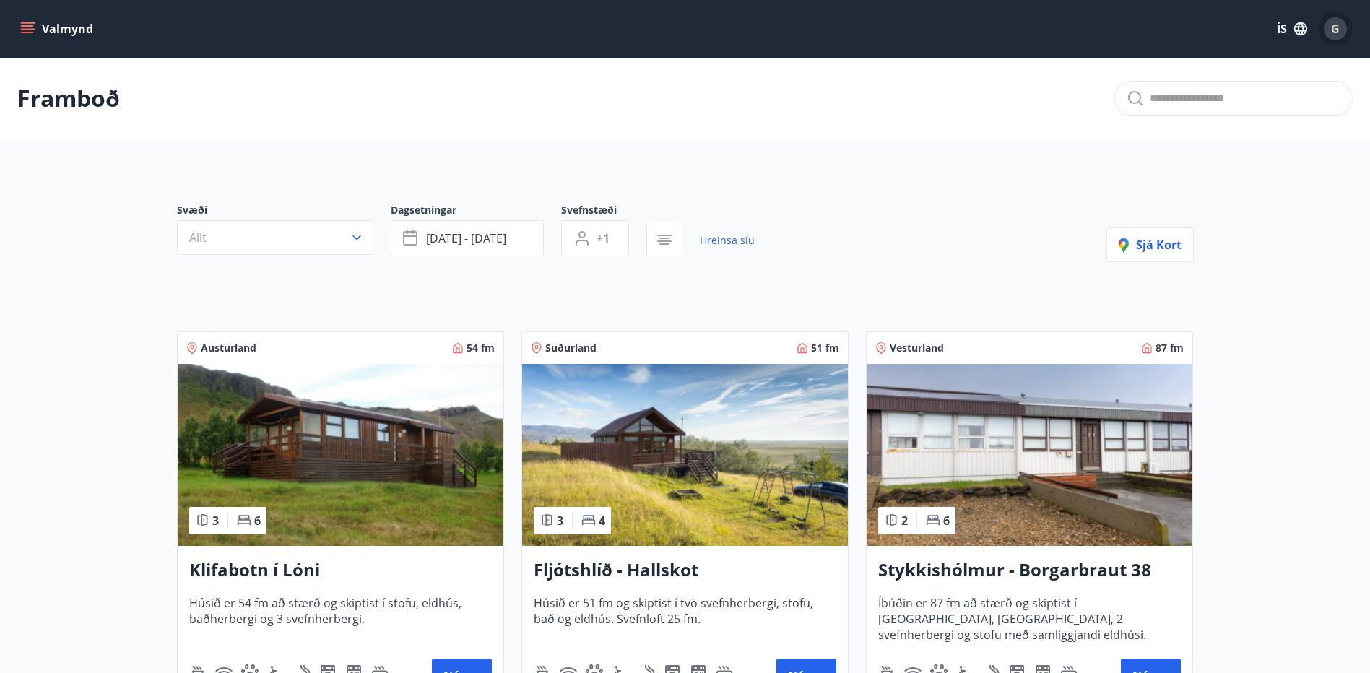
click at [1336, 29] on span "G" at bounding box center [1335, 29] width 9 height 16
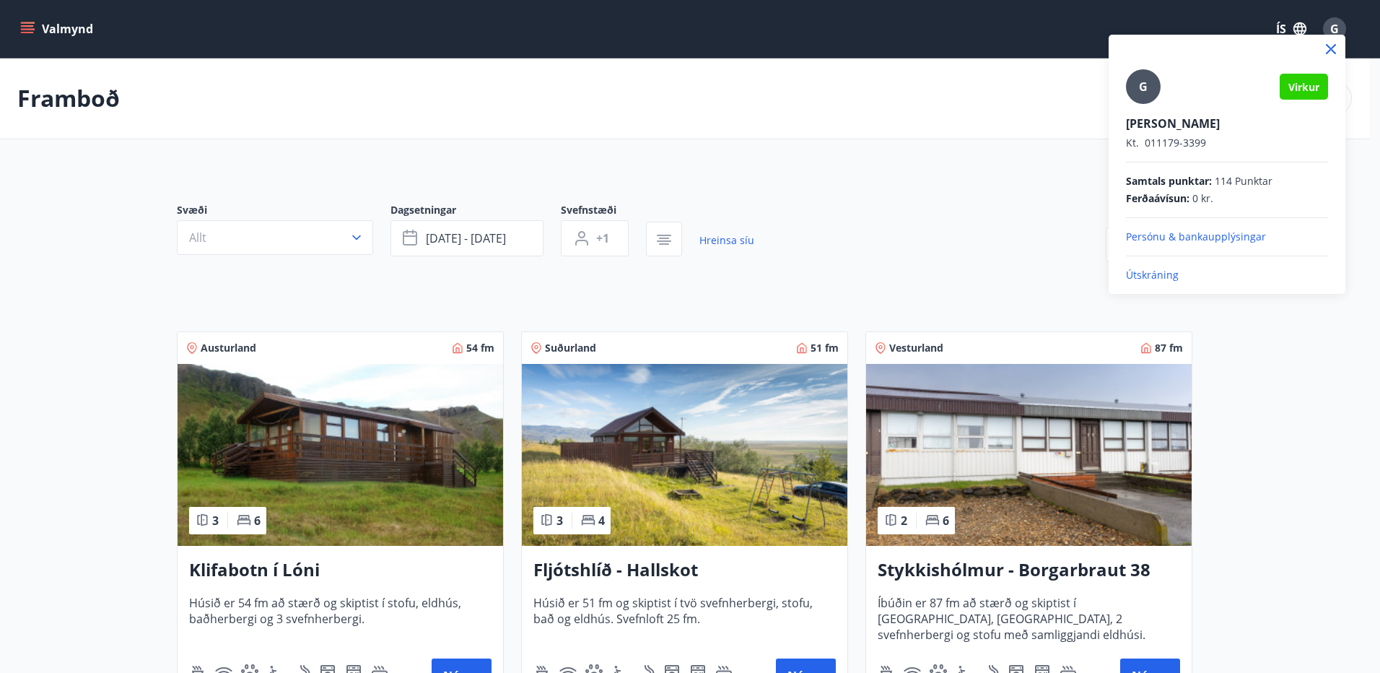
click at [1134, 277] on p "Útskráning" at bounding box center [1227, 275] width 202 height 14
